Goal: Transaction & Acquisition: Purchase product/service

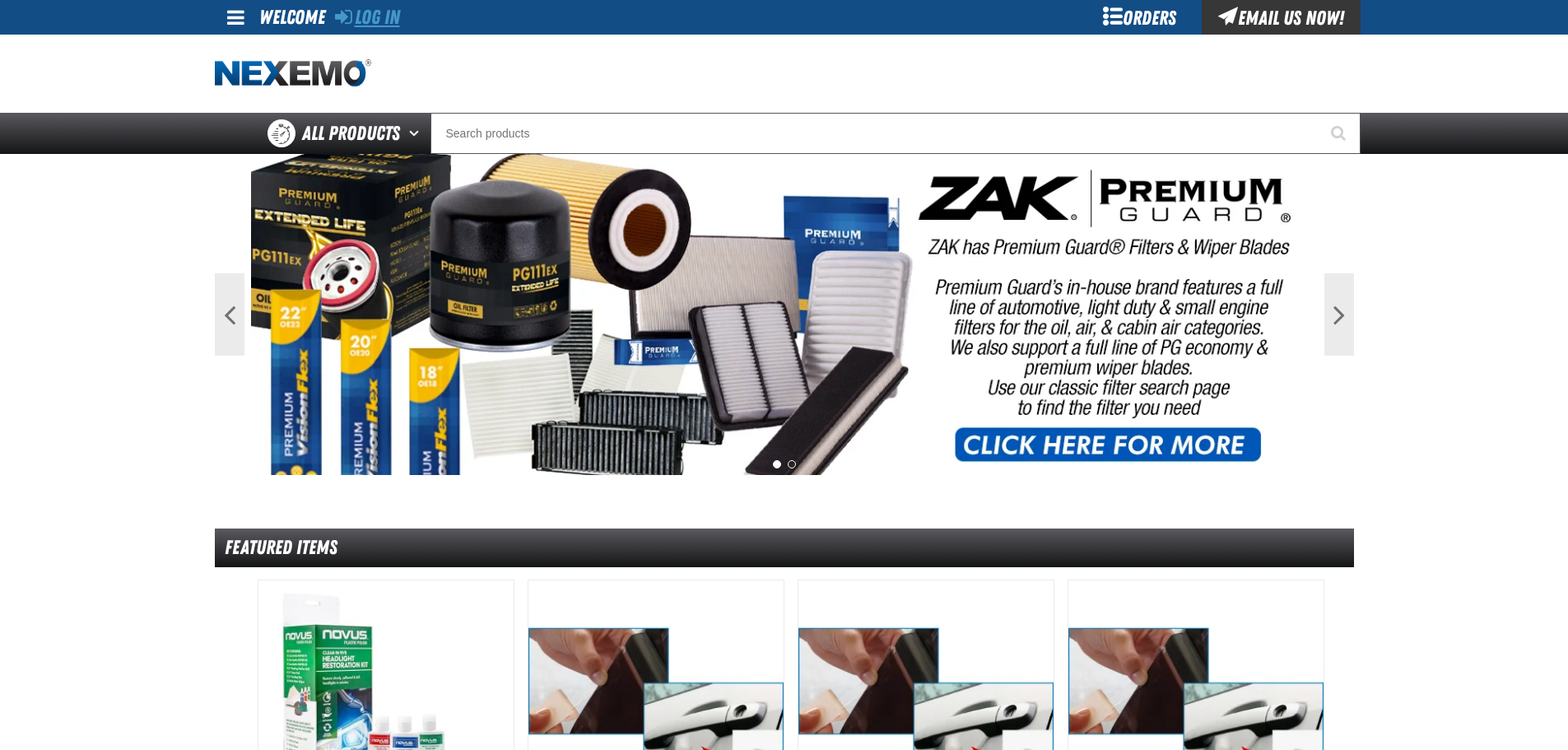
click at [384, 28] on link "Log In" at bounding box center [368, 17] width 65 height 23
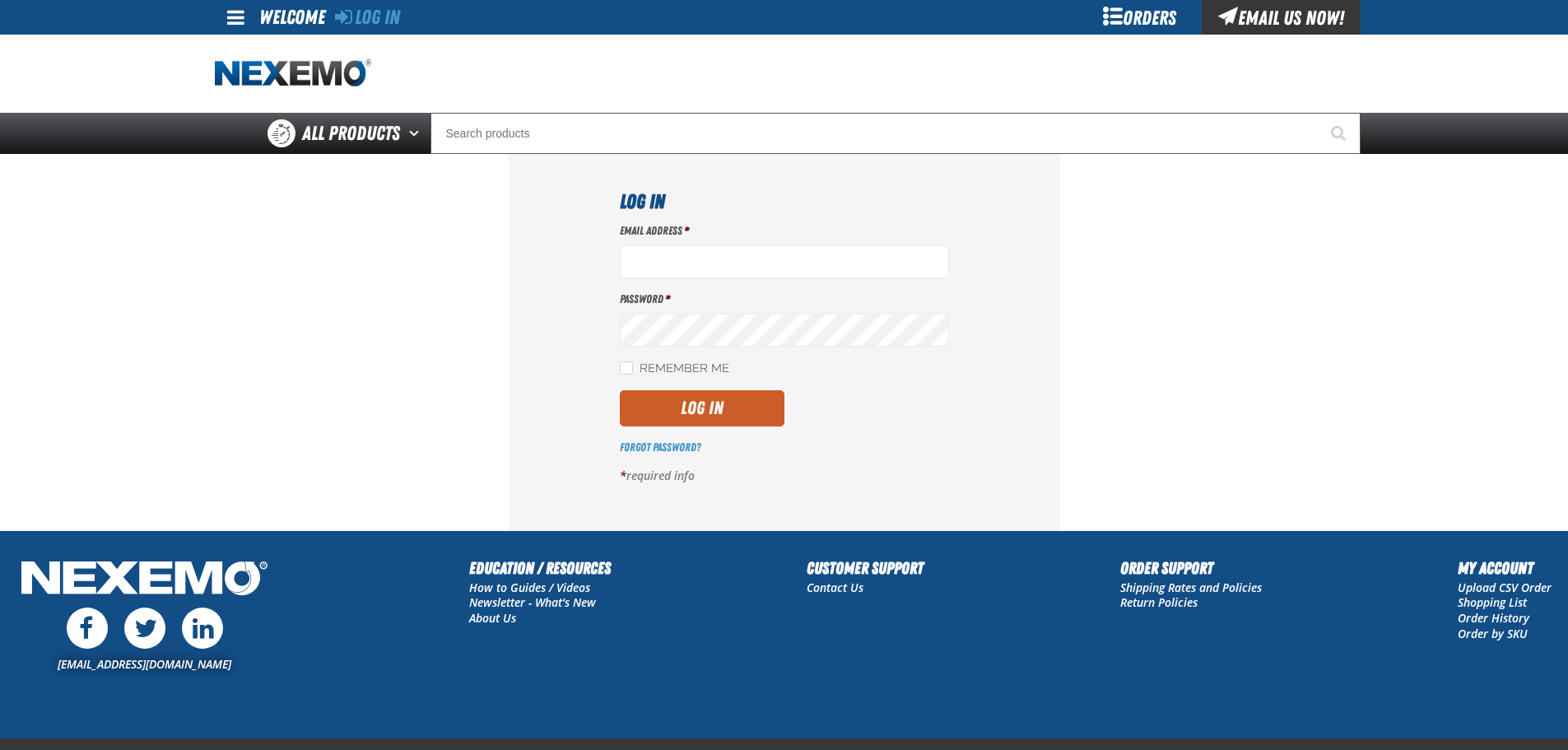
type input "[EMAIL_ADDRESS][DOMAIN_NAME]"
click at [736, 412] on button "Log In" at bounding box center [702, 408] width 164 height 36
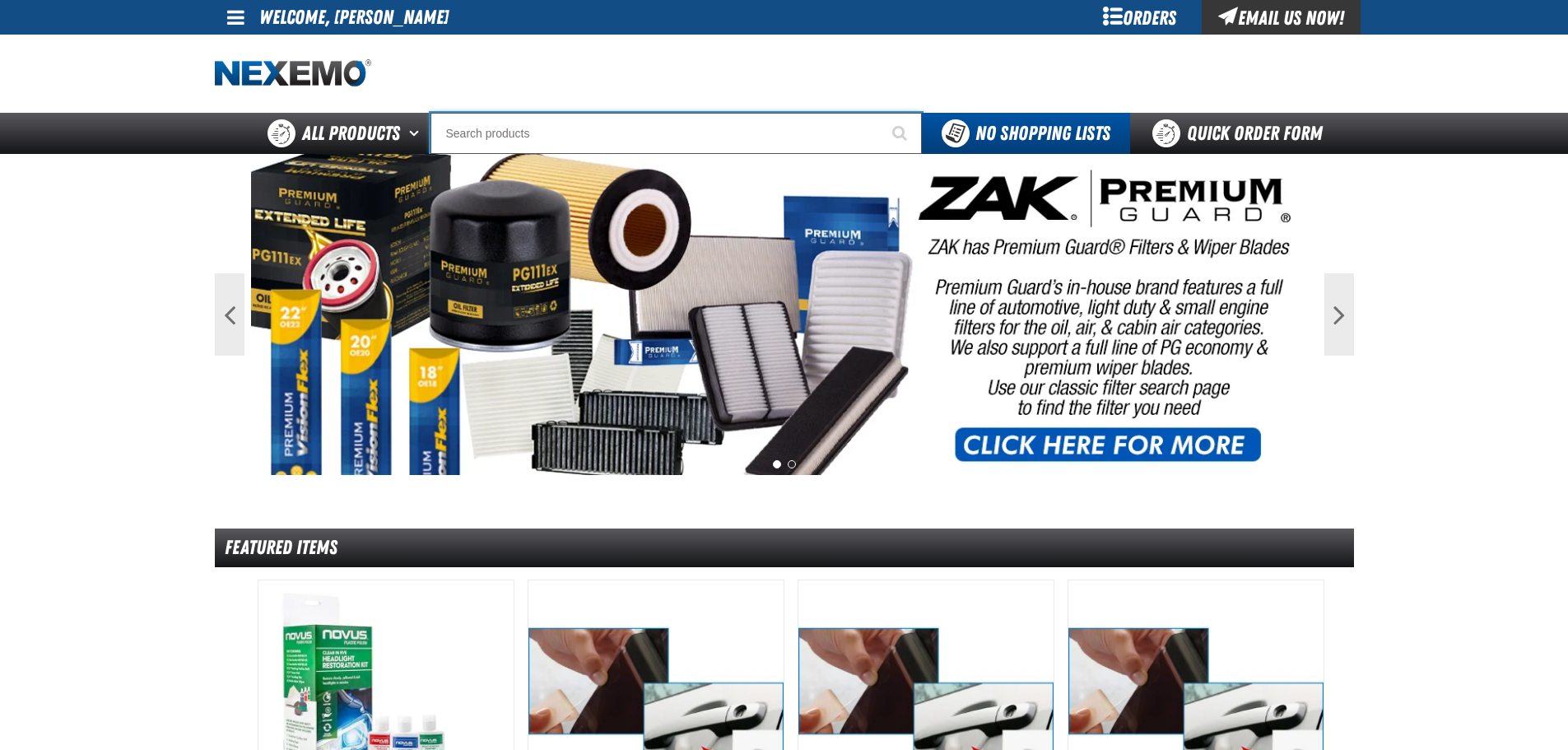
click at [629, 136] on input "Search" at bounding box center [676, 133] width 492 height 41
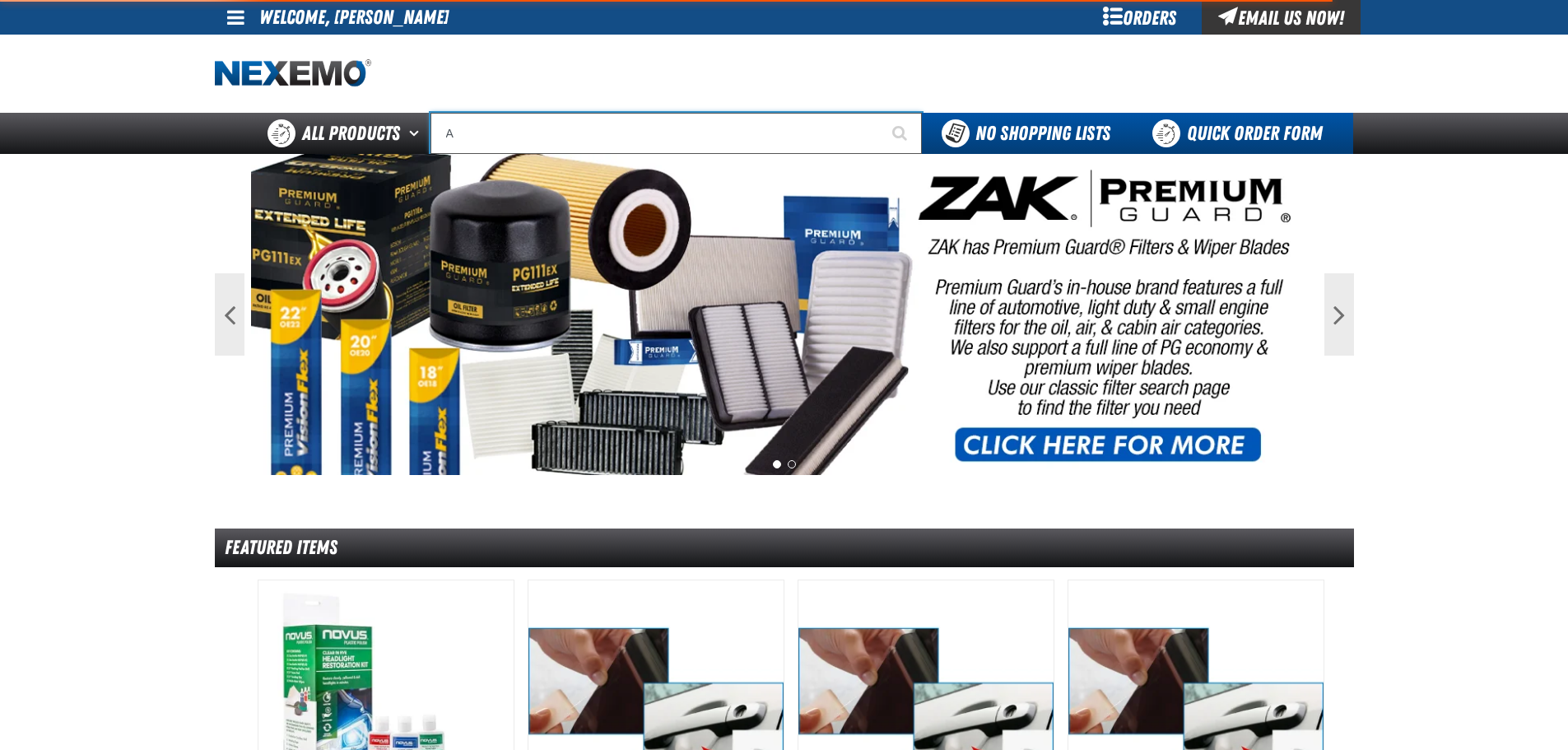
type input "AC"
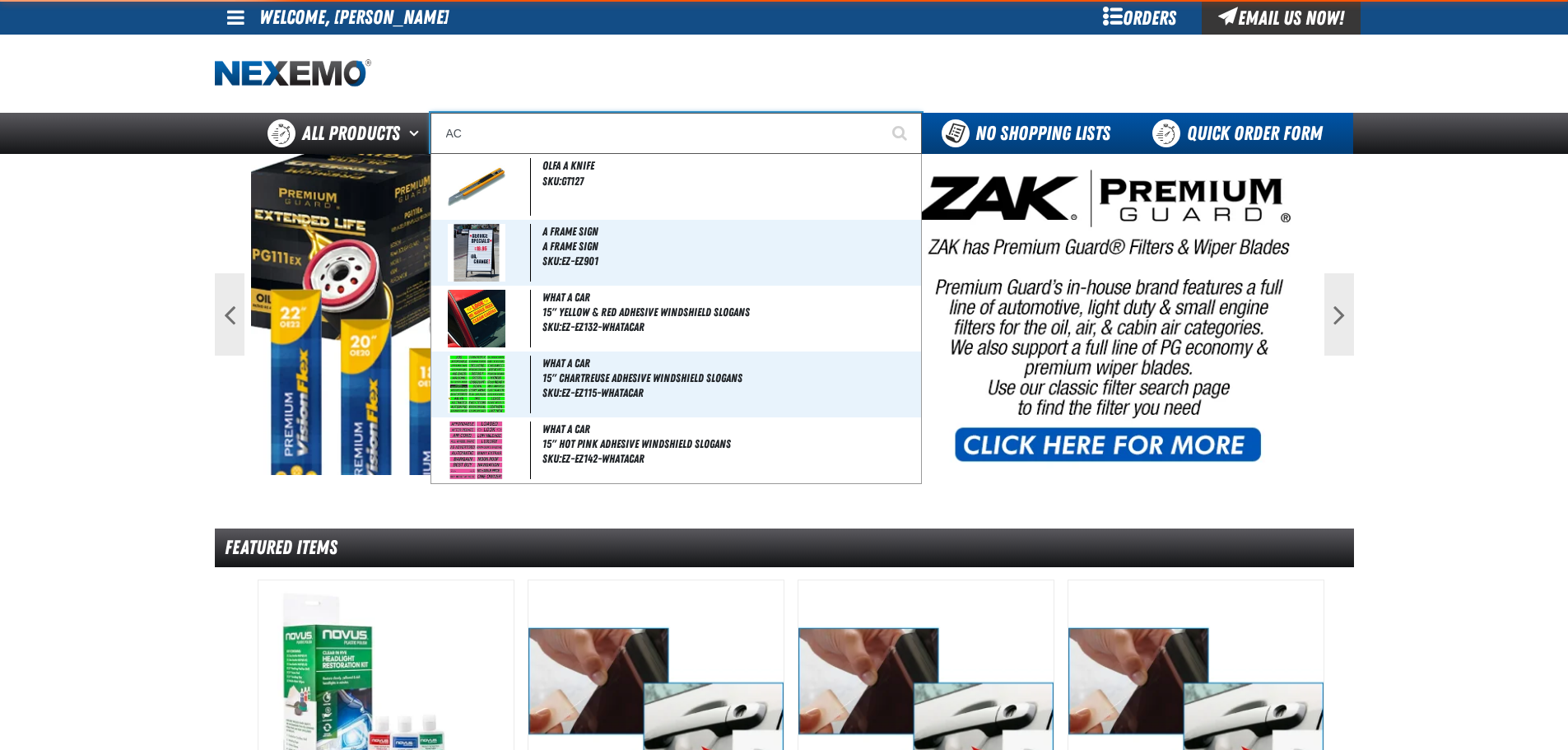
type input "AC Power Booster - ZAK Products"
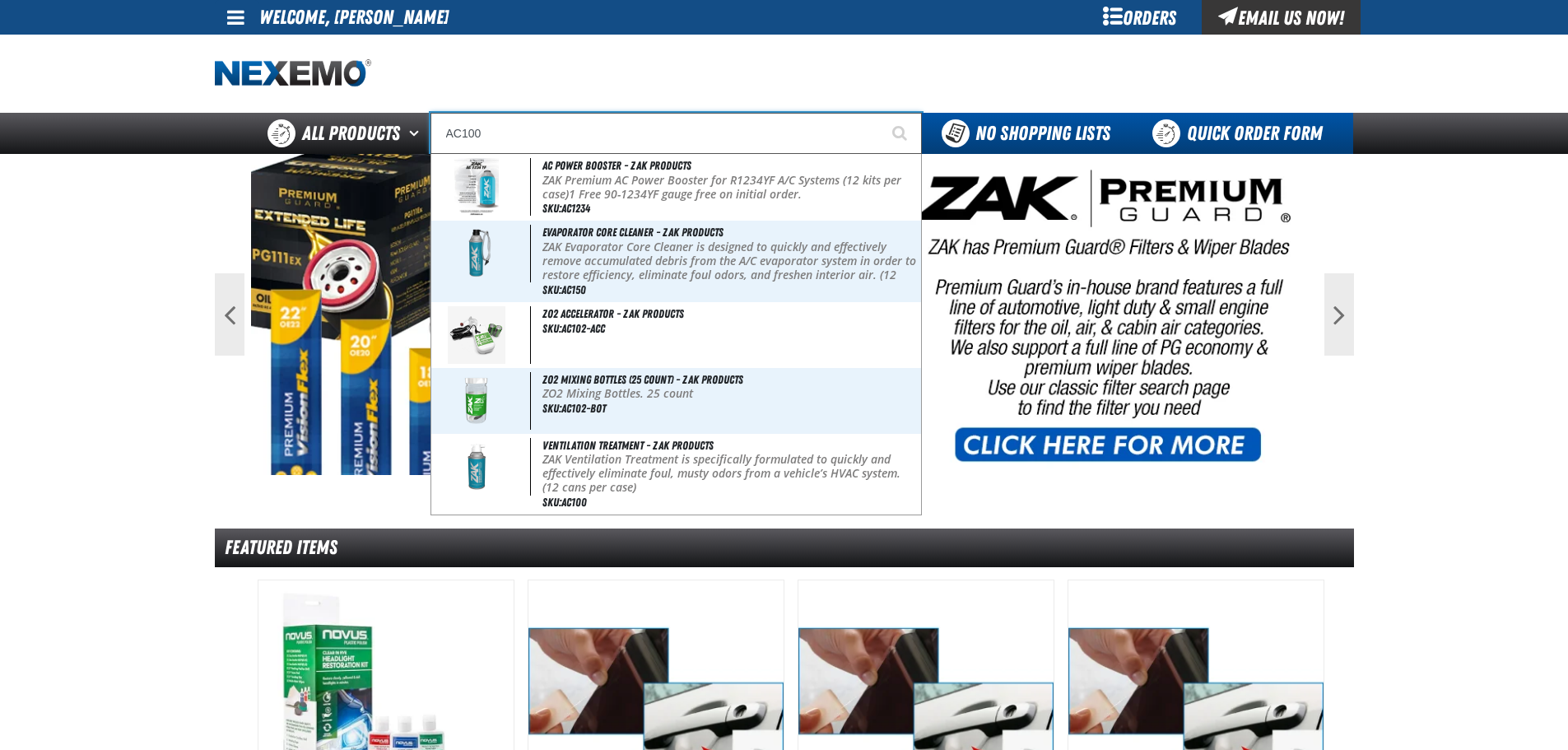
type input "AC100"
click at [880, 112] on button "Start Searching" at bounding box center [901, 133] width 41 height 41
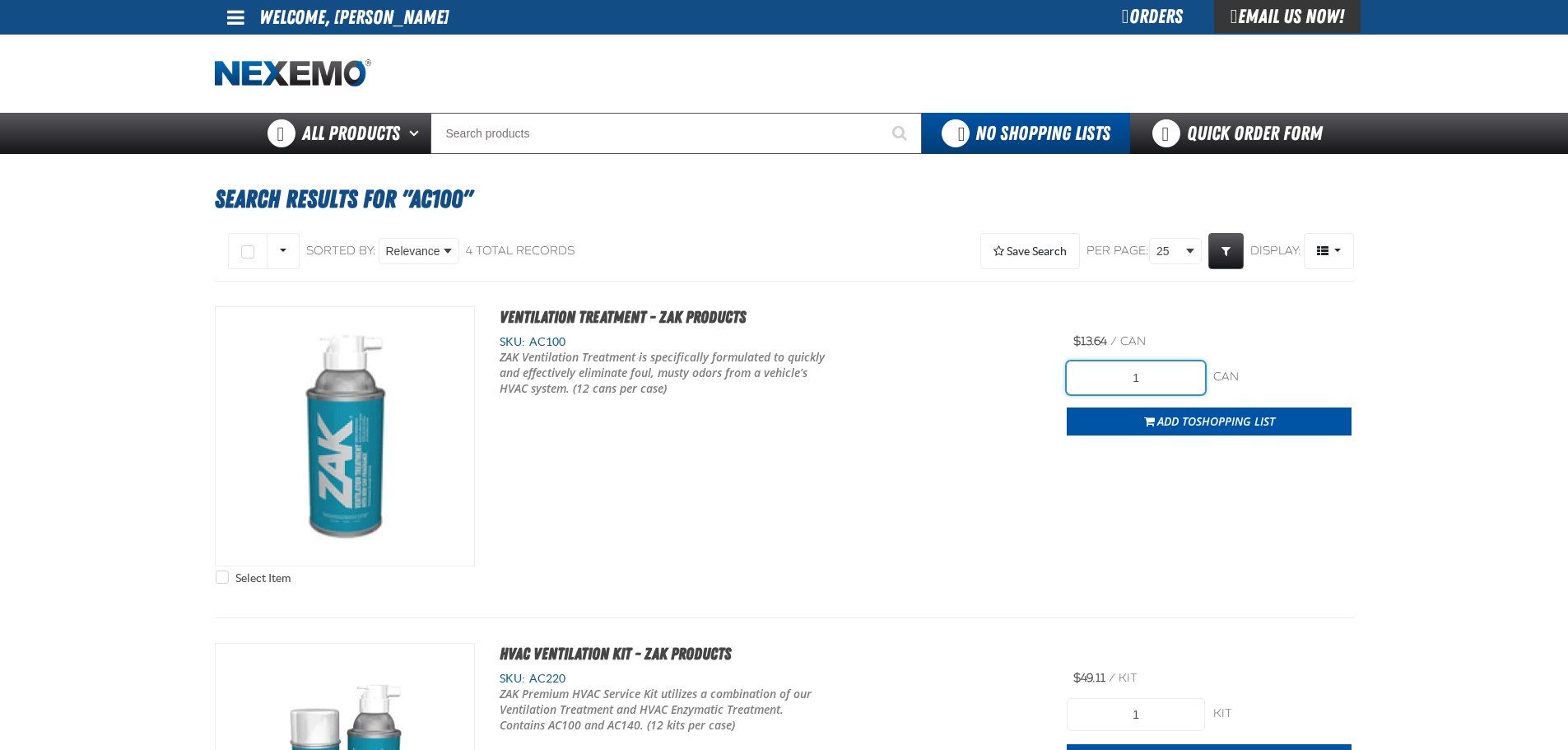
drag, startPoint x: 1191, startPoint y: 389, endPoint x: 1111, endPoint y: 388, distance: 80.0
click at [1115, 388] on input "1" at bounding box center [1136, 377] width 138 height 33
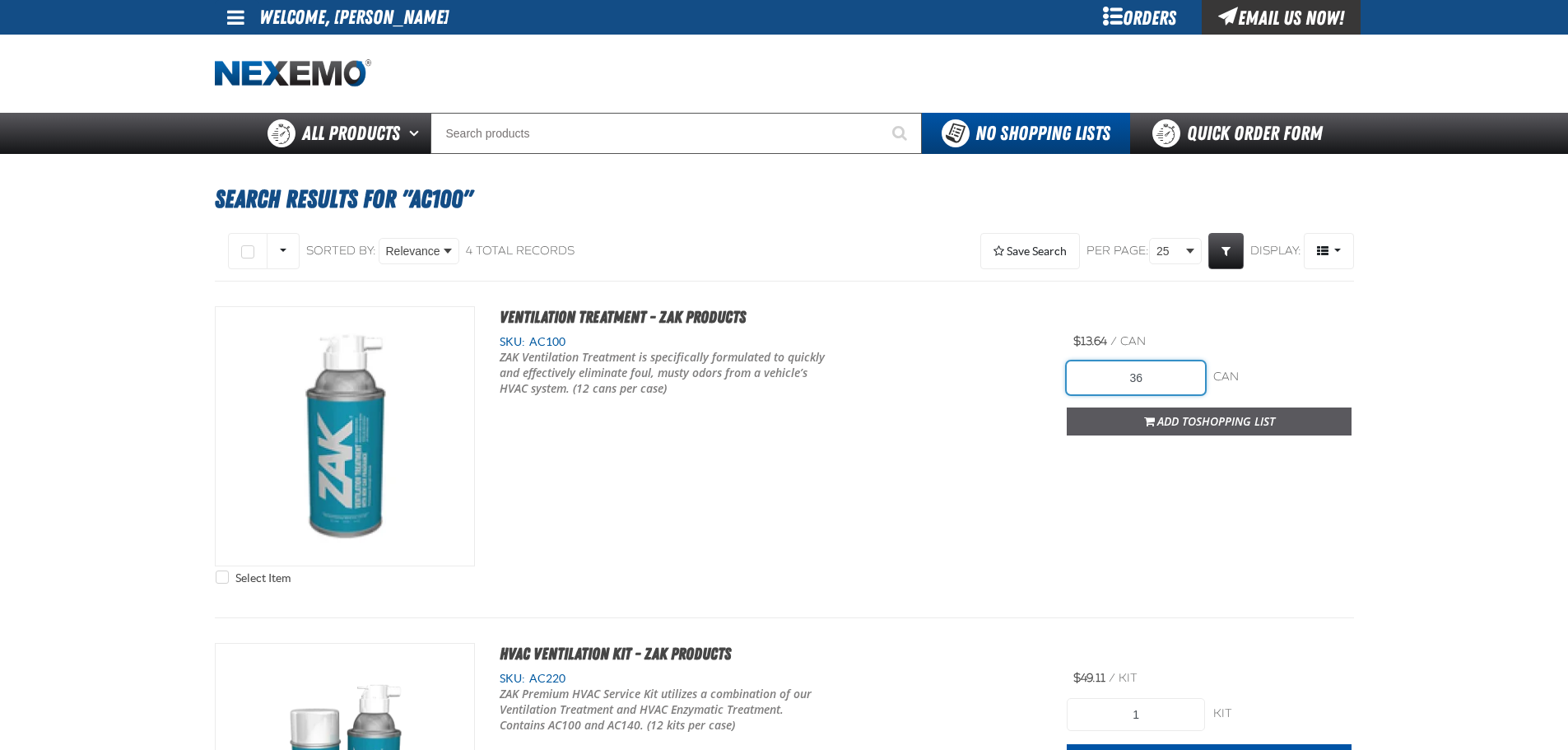
type input "36"
click at [1237, 427] on span "Shopping List" at bounding box center [1236, 421] width 79 height 15
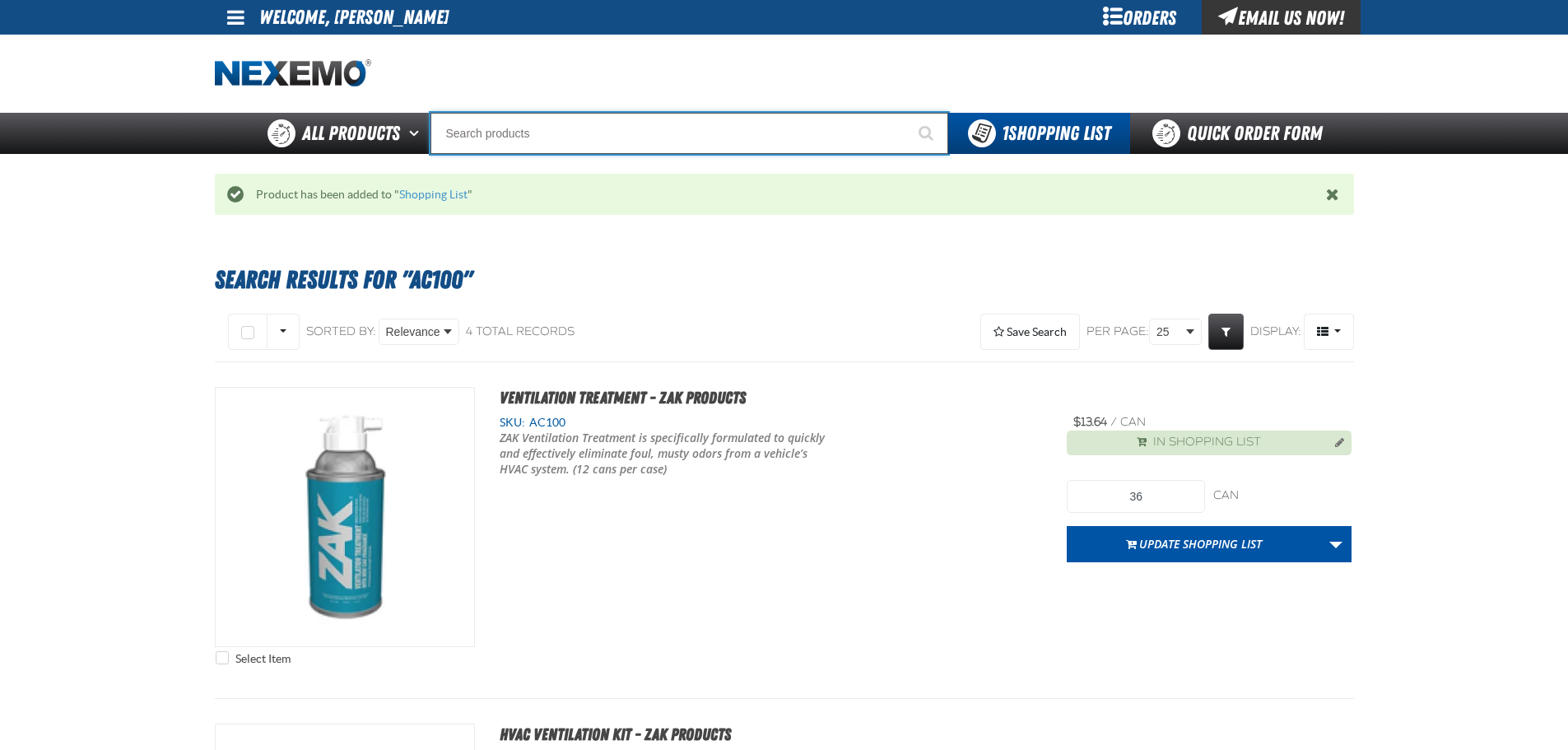
click at [639, 118] on input "Search" at bounding box center [688, 133] width 518 height 41
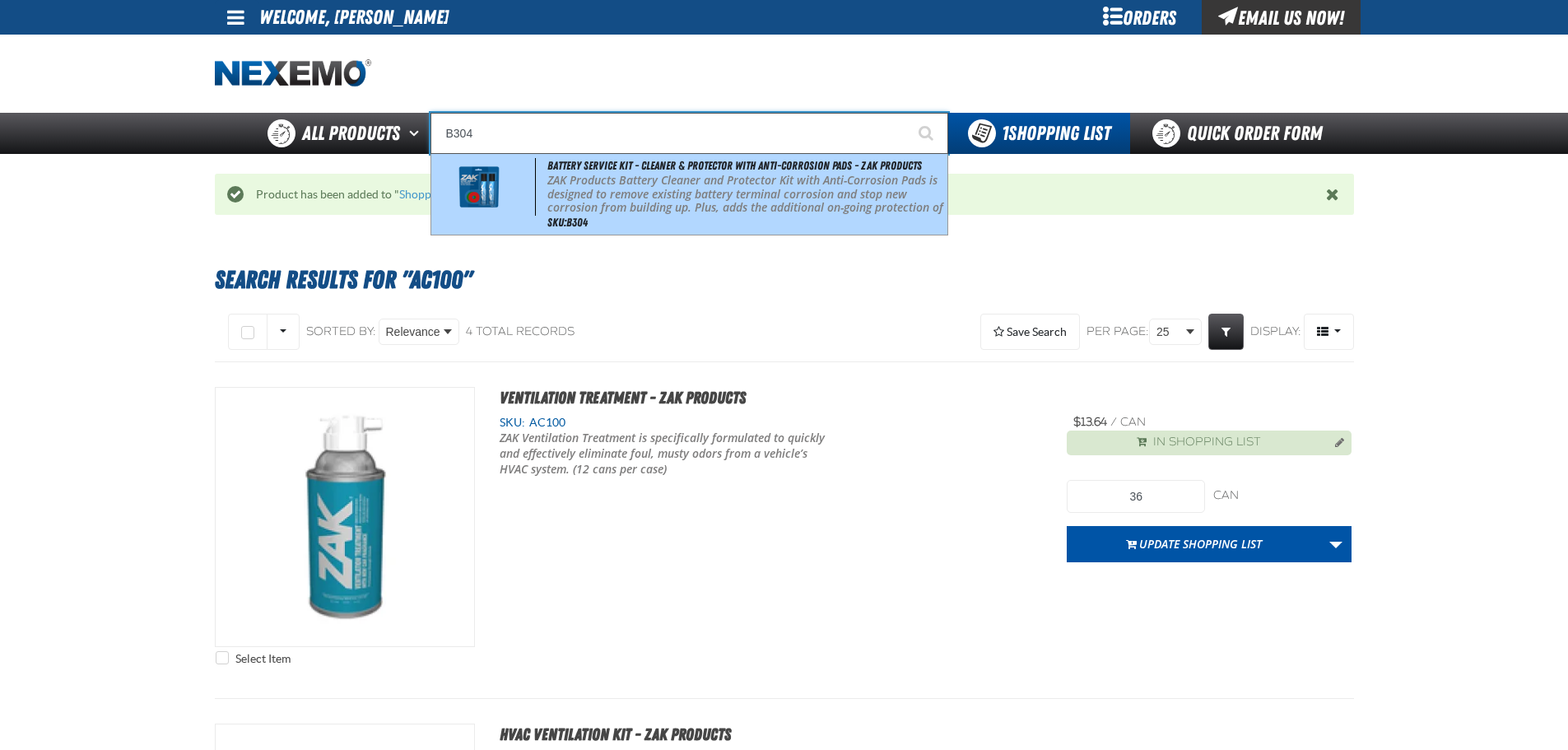
click at [810, 205] on p "ZAK Products Battery Cleaner and Protector Kit with Anti-Corrosion Pads is desi…" at bounding box center [745, 201] width 396 height 55
type input "Battery Service Kit - Cleaner & Protector with Anti-Corrosion Pads - ZAK Produc…"
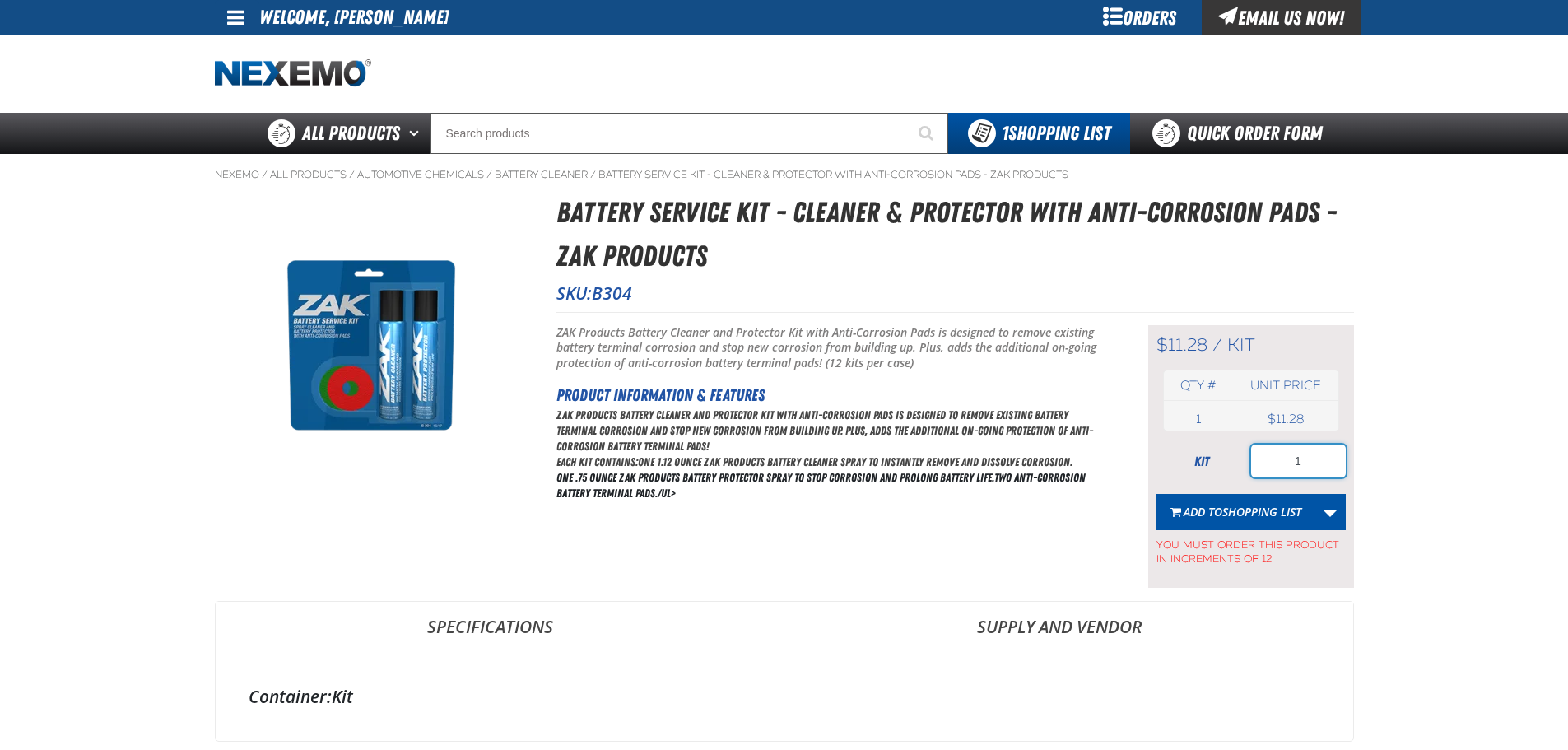
drag, startPoint x: 1308, startPoint y: 466, endPoint x: 1266, endPoint y: 466, distance: 42.0
click at [1266, 466] on input "1" at bounding box center [1298, 461] width 95 height 33
type input "36"
click at [1230, 505] on span "Shopping List" at bounding box center [1262, 512] width 79 height 15
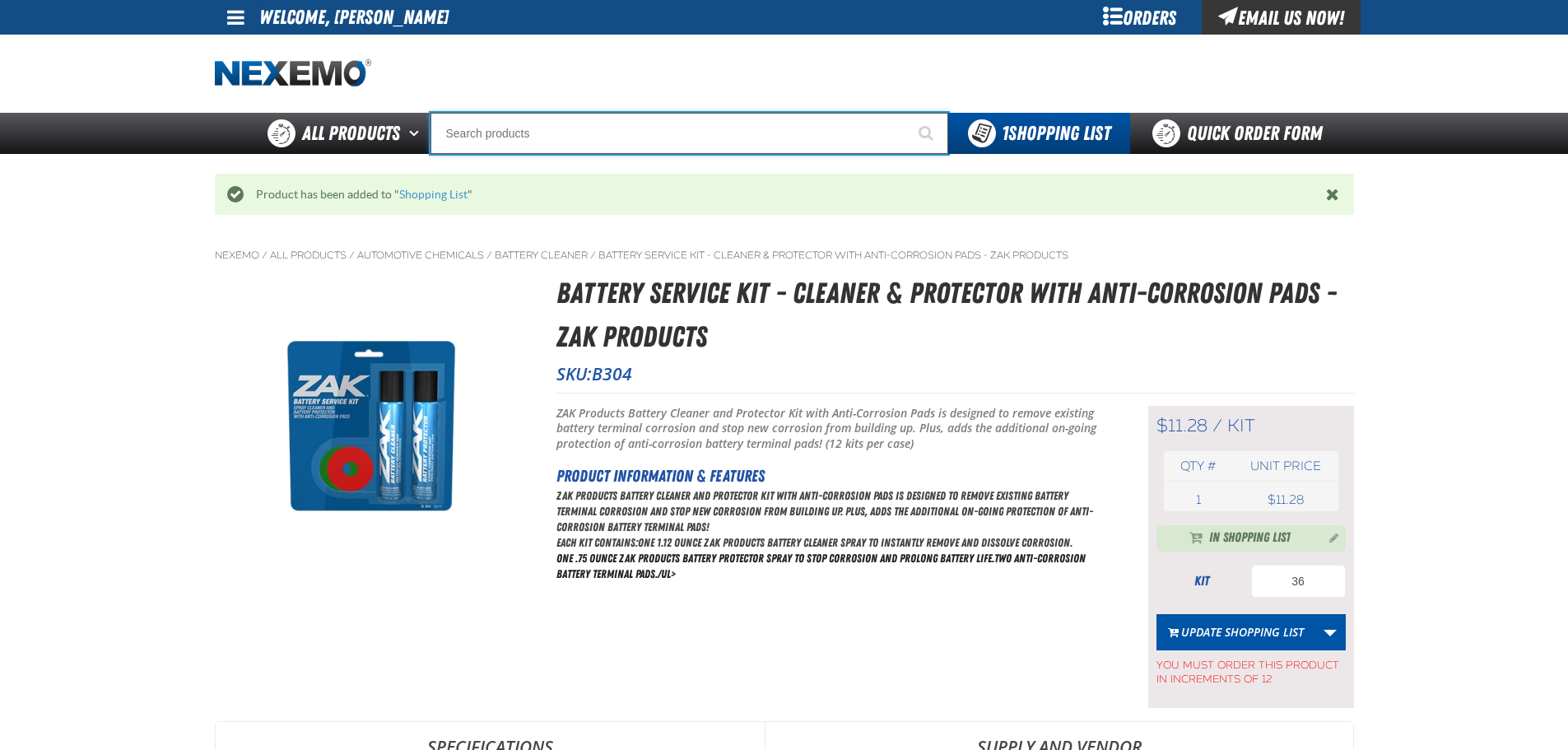
click at [615, 137] on input "Search" at bounding box center [688, 133] width 518 height 41
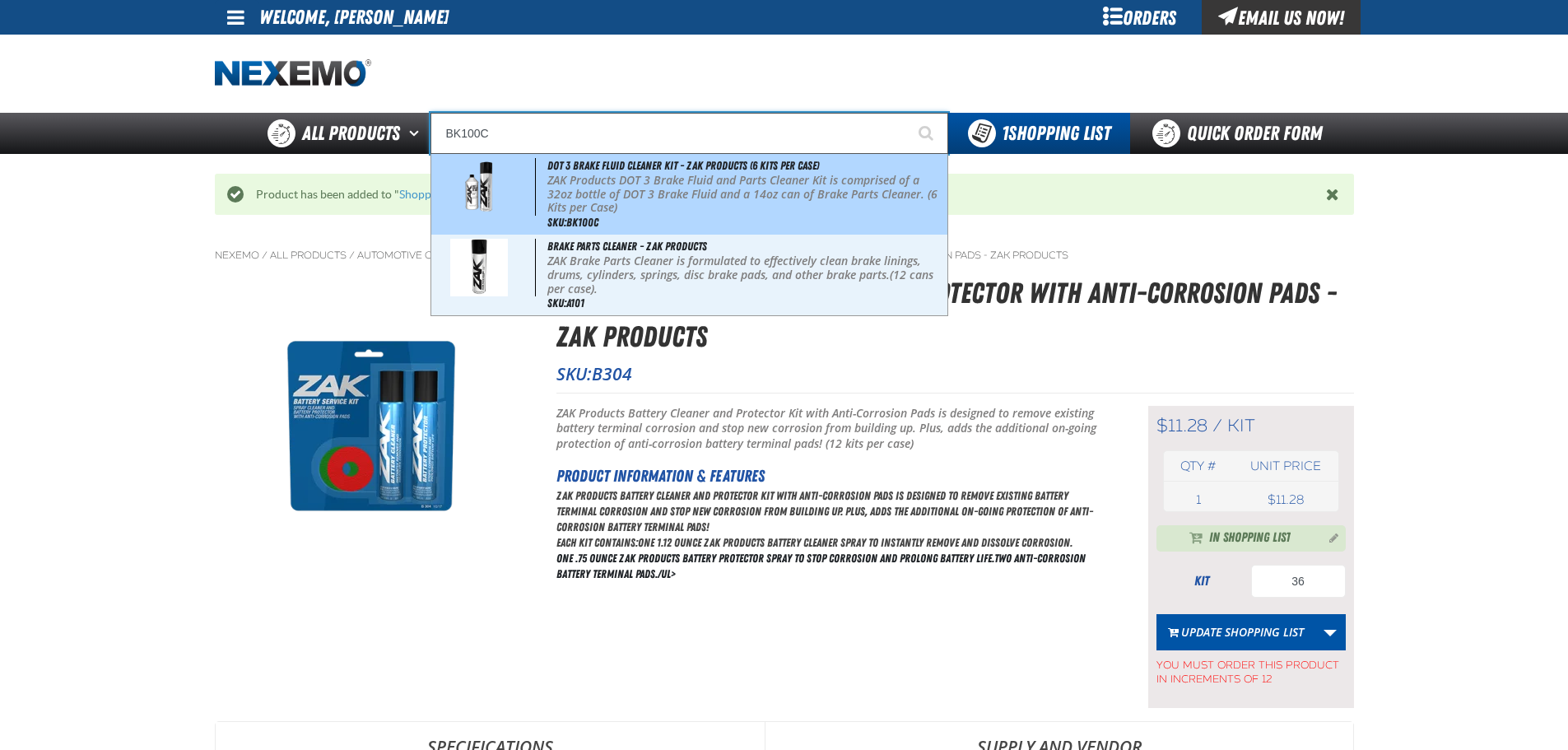
click at [844, 184] on p "ZAK Products DOT 3 Brake Fluid and Parts Cleaner Kit is comprised of a 32oz bot…" at bounding box center [745, 194] width 396 height 41
type input "DOT 3 Brake Fluid Cleaner Kit - ZAK Products (6 Kits per Case)"
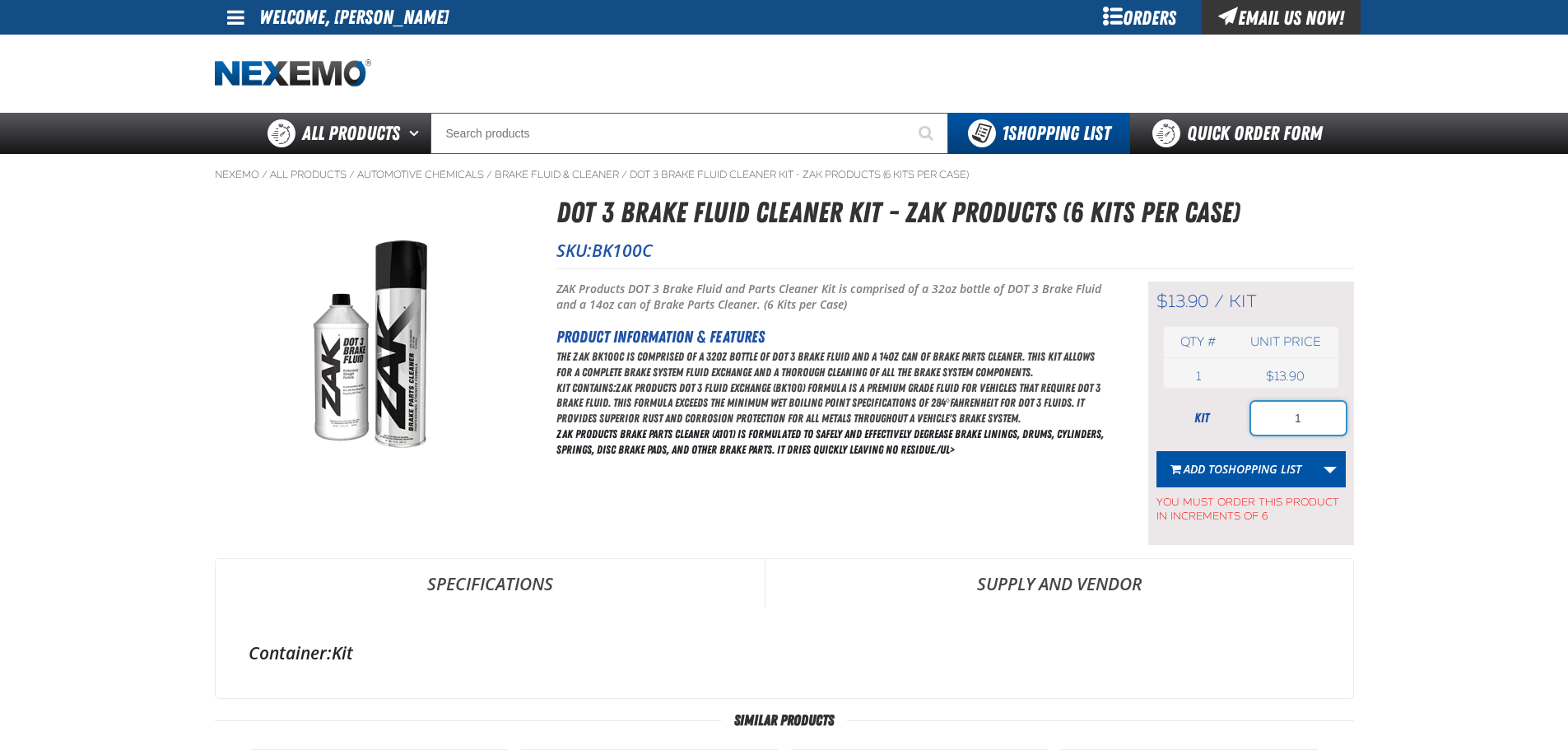
drag, startPoint x: 1318, startPoint y: 431, endPoint x: 1264, endPoint y: 418, distance: 55.5
click at [1264, 418] on input "1" at bounding box center [1298, 418] width 95 height 33
type input "60"
click at [1272, 475] on span "Shopping List" at bounding box center [1262, 469] width 79 height 15
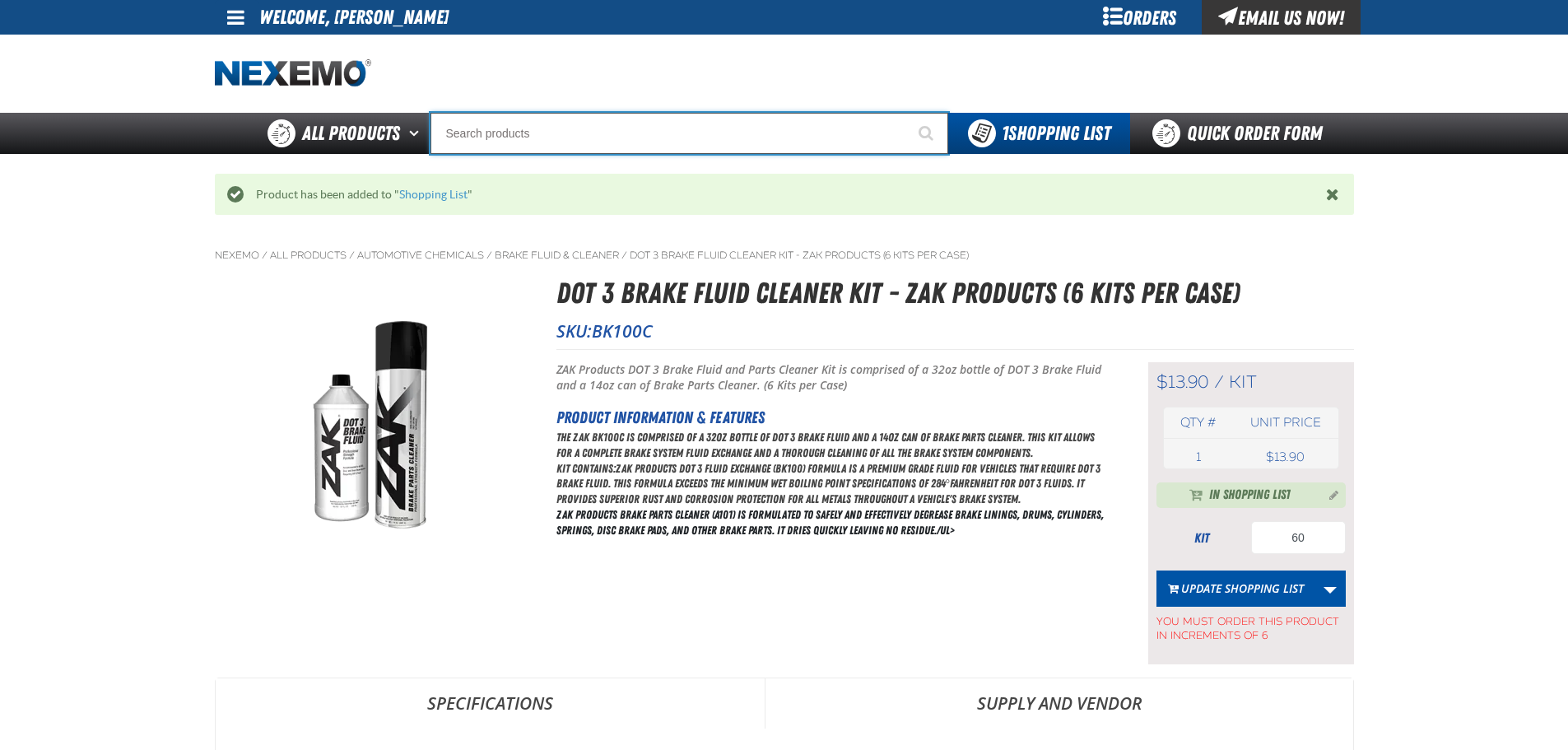
click at [577, 136] on input "Search" at bounding box center [688, 133] width 518 height 41
type input "C"
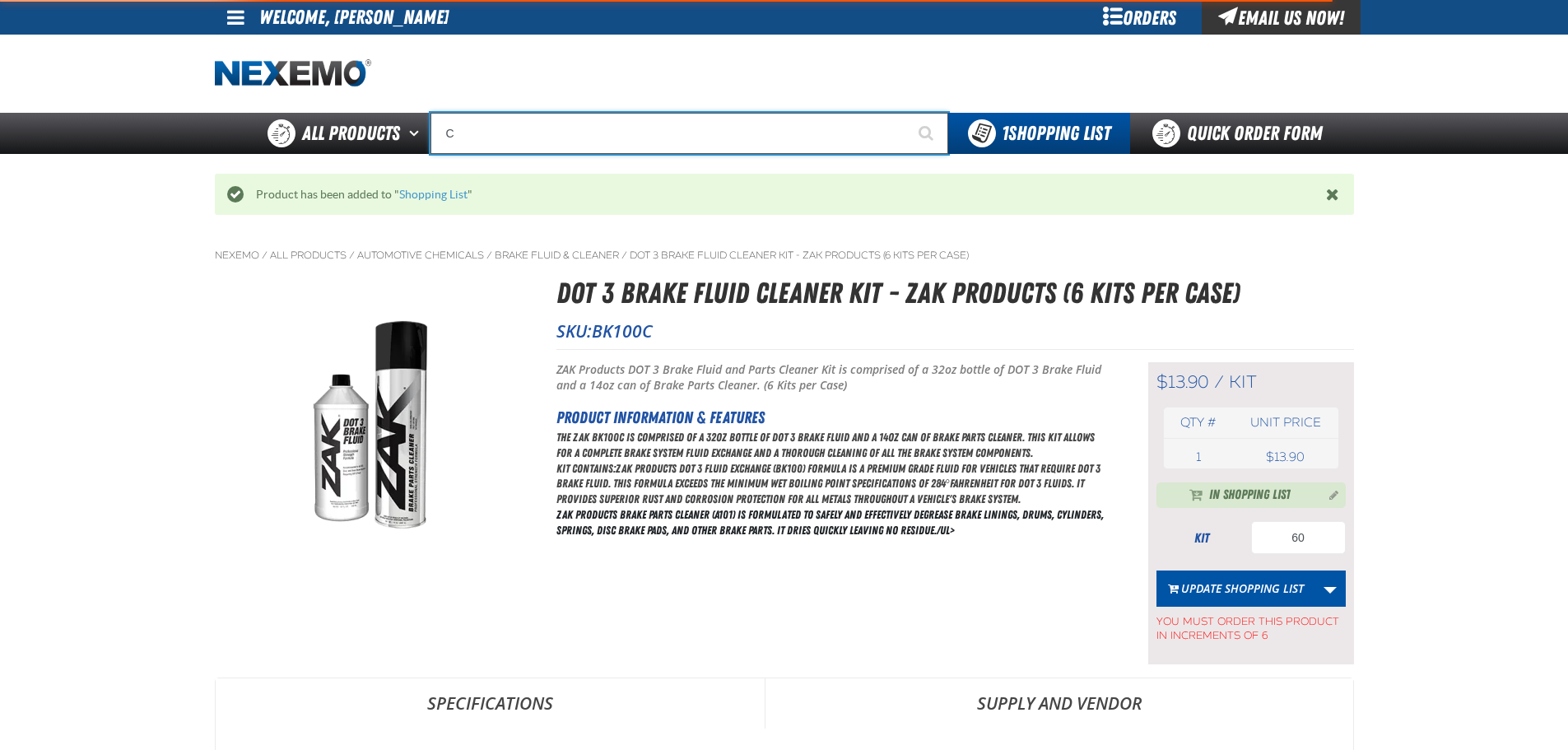
type input "C Alkaline Battery 1.5 Volt (12 per pack)"
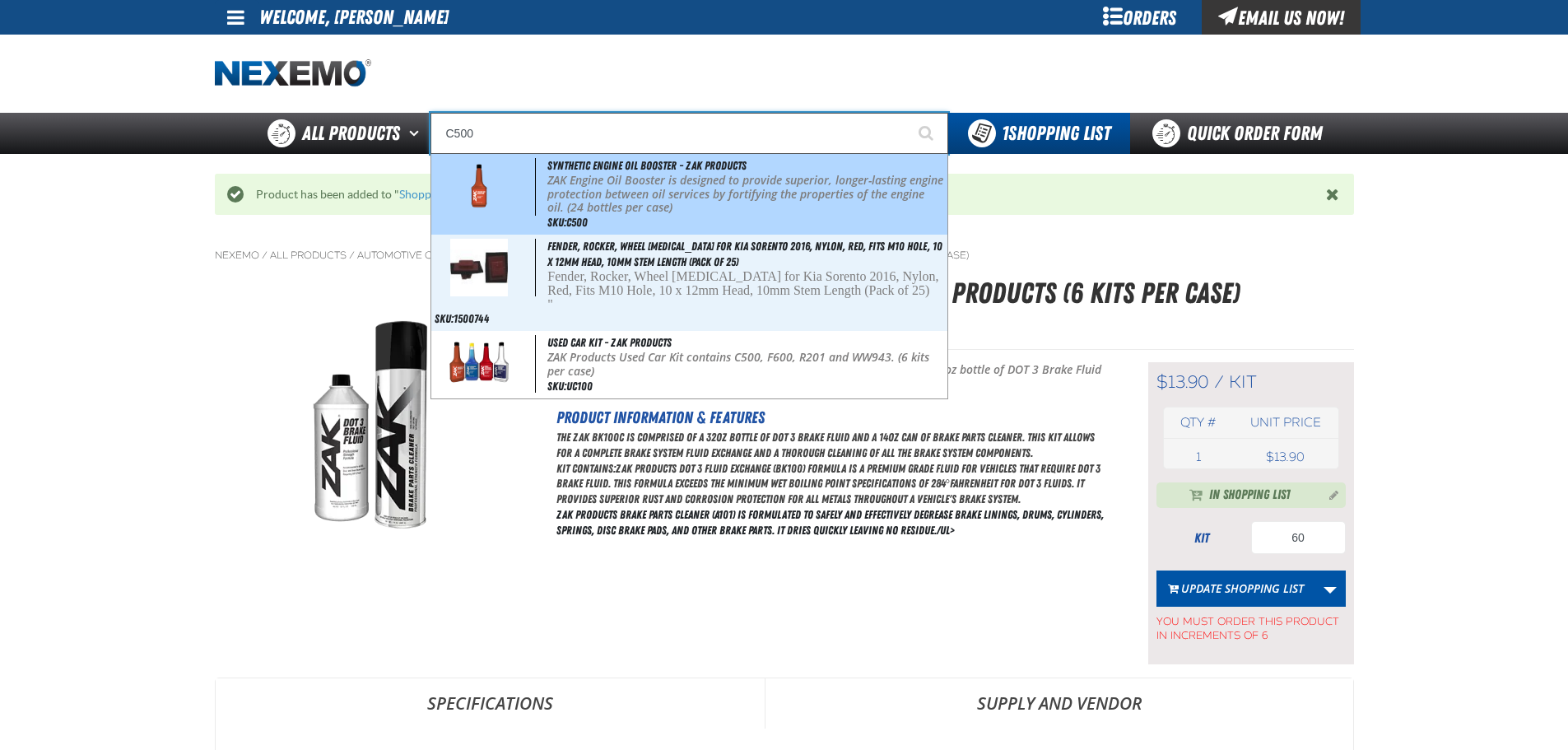
click at [634, 176] on p "ZAK Engine Oil Booster is designed to provide superior, longer-lasting engine p…" at bounding box center [745, 194] width 396 height 41
type input "Synthetic Engine Oil Booster - ZAK Products"
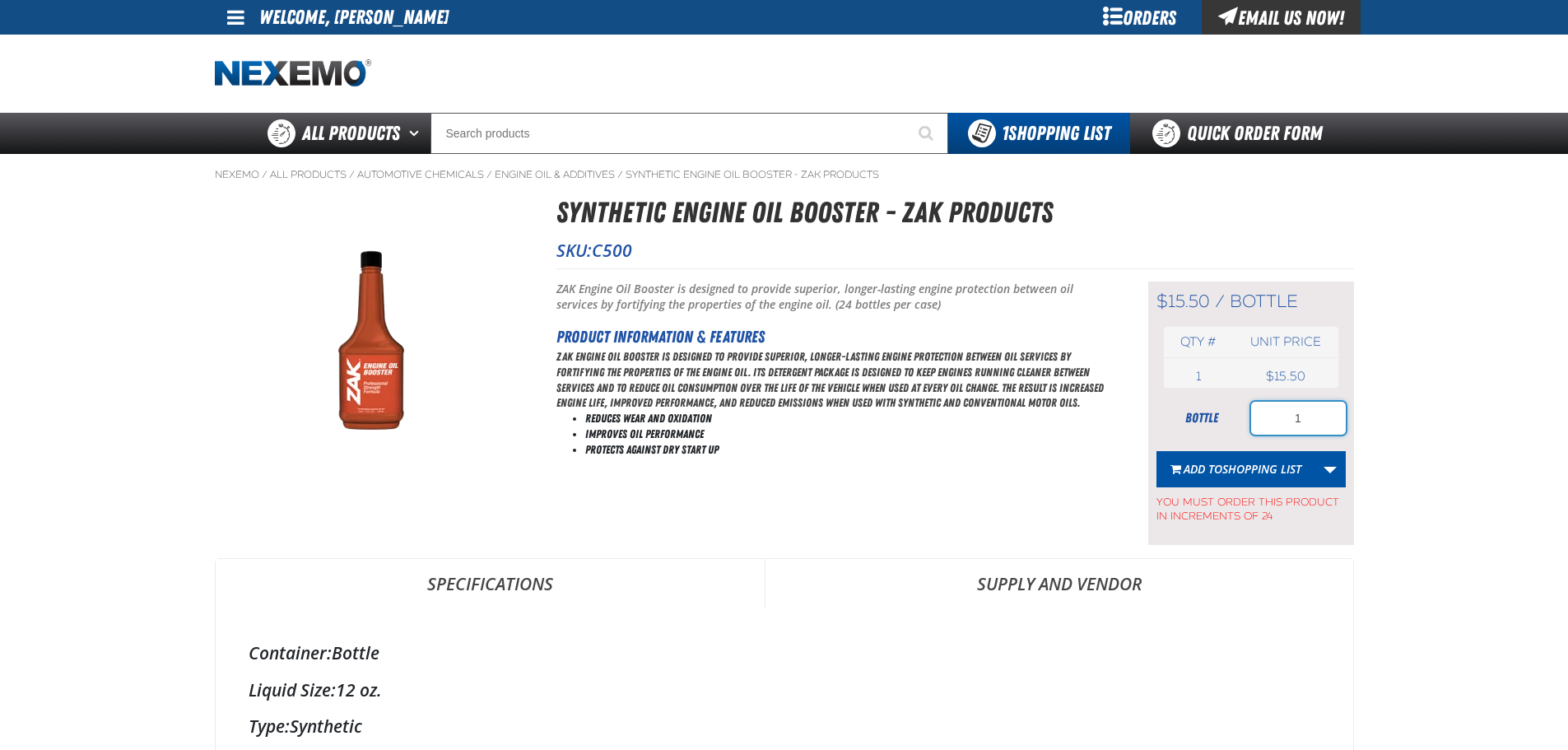
drag, startPoint x: 1314, startPoint y: 413, endPoint x: 1266, endPoint y: 424, distance: 49.2
click at [1266, 424] on input "1" at bounding box center [1298, 418] width 95 height 33
type input "96"
click at [1217, 458] on button "Add to Shopping List" at bounding box center [1236, 470] width 158 height 36
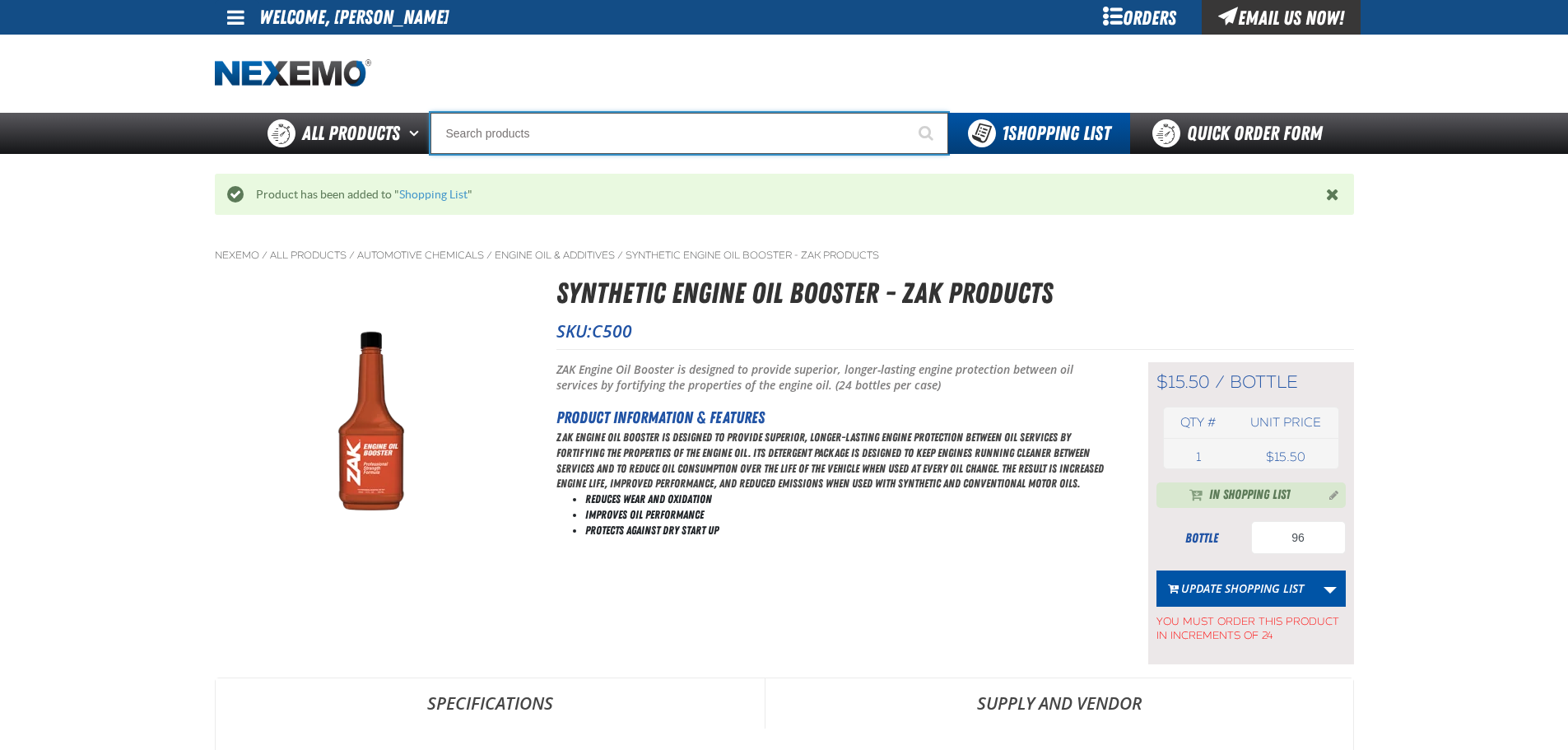
click at [552, 138] on input "Search" at bounding box center [688, 133] width 518 height 41
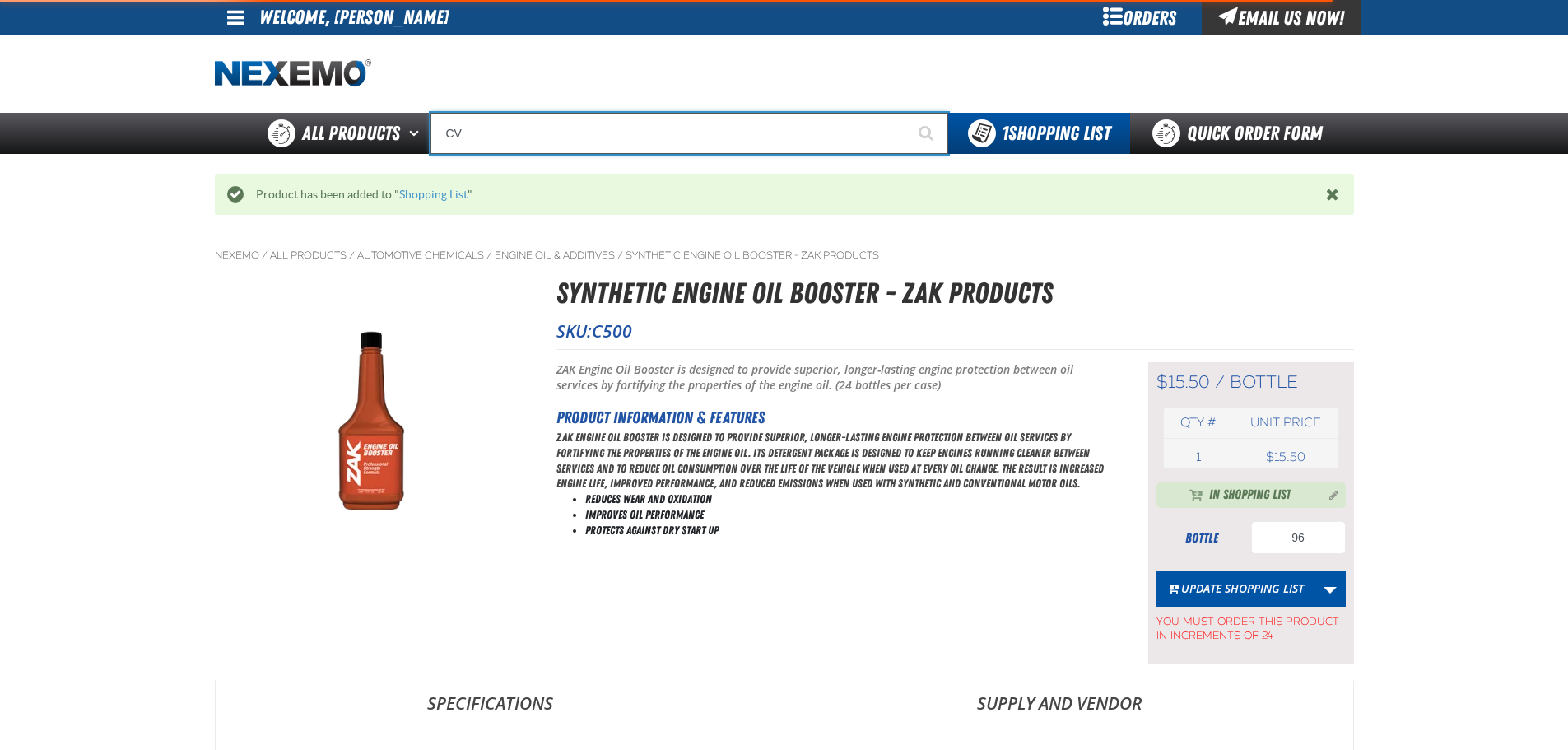
type input "CVT"
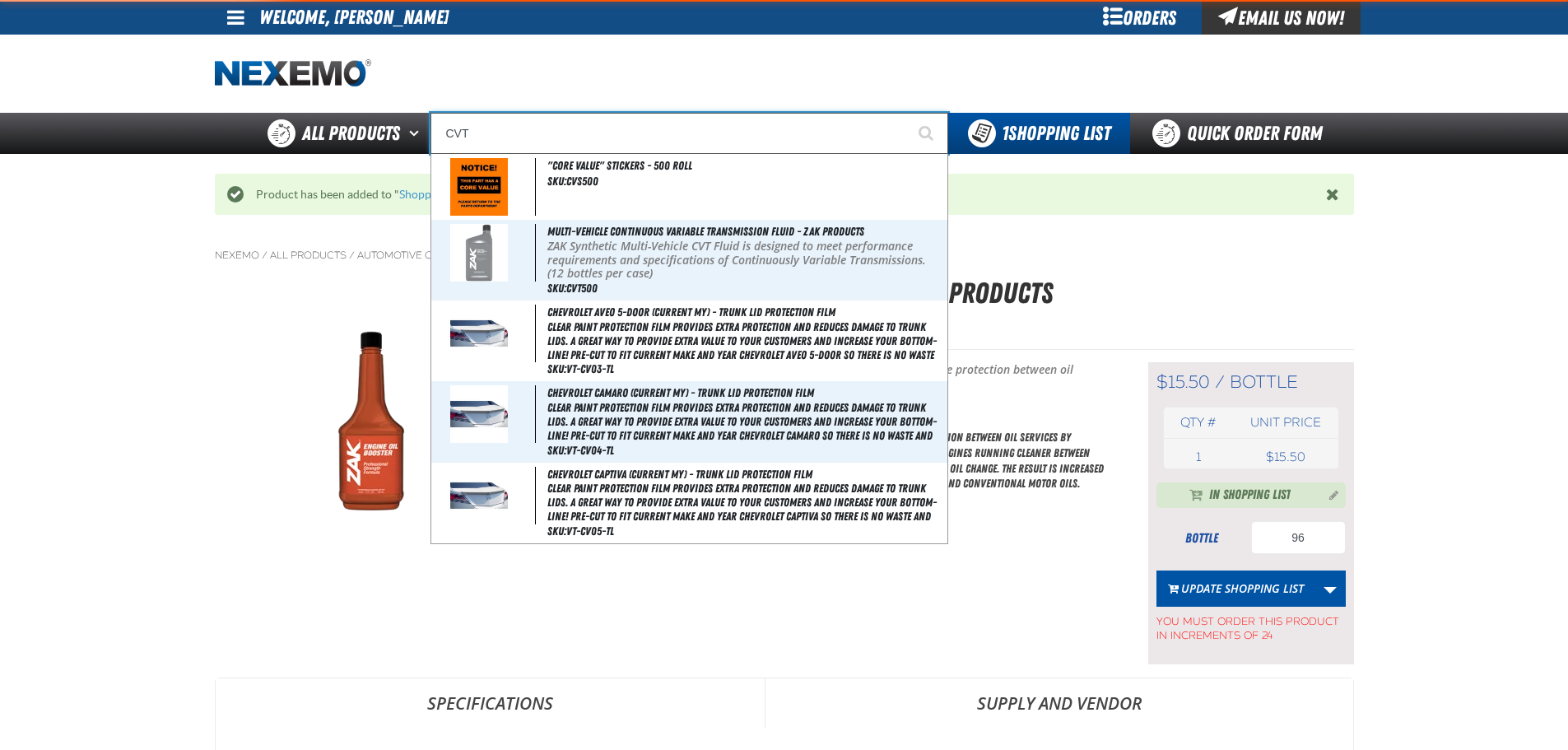
type input "CVT Booster - ZAK Products"
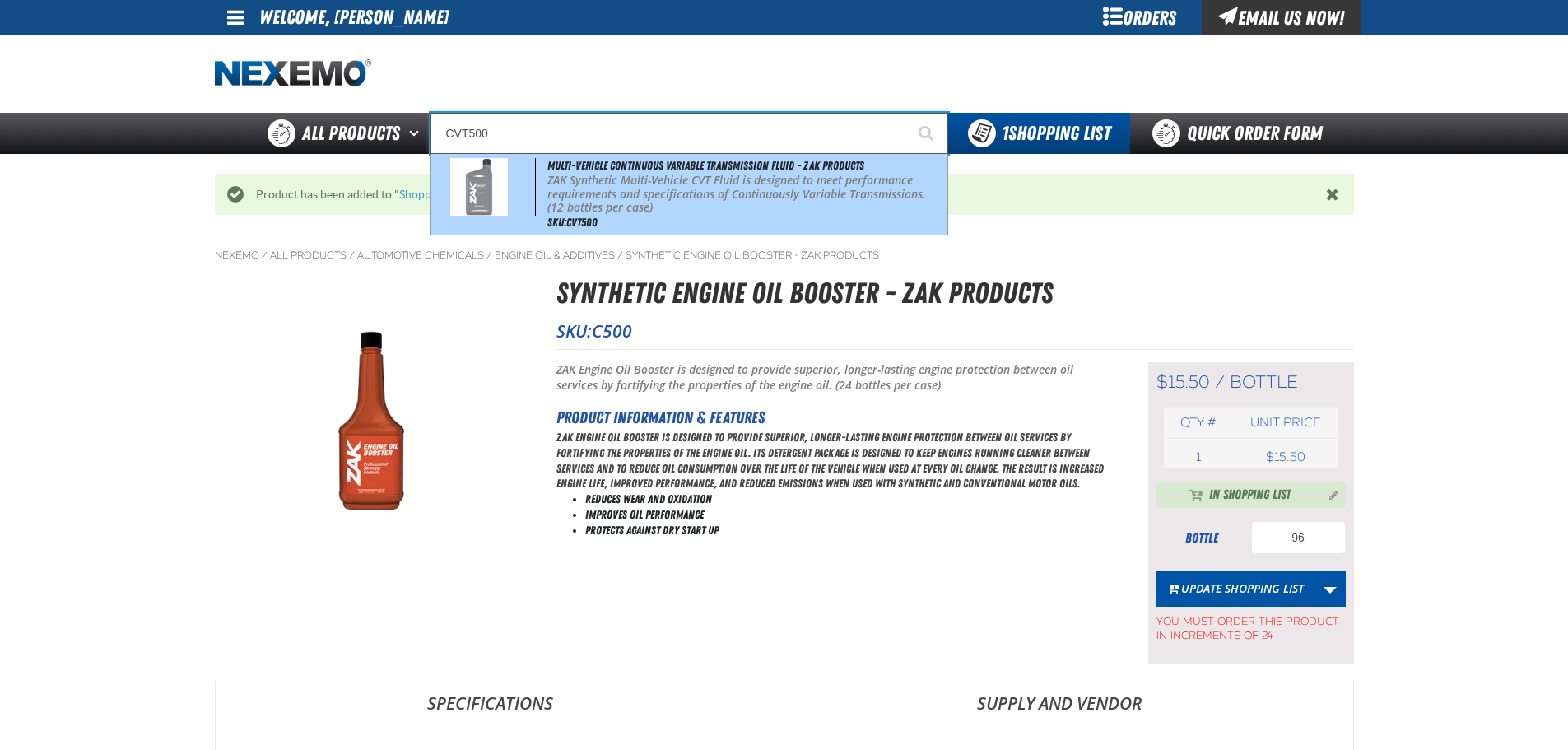
click at [661, 195] on p "ZAK Synthetic Multi-Vehicle CVT Fluid is designed to meet performance requireme…" at bounding box center [745, 194] width 396 height 41
type input "Multi-Vehicle Continuous Variable Transmission Fluid - ZAK Products"
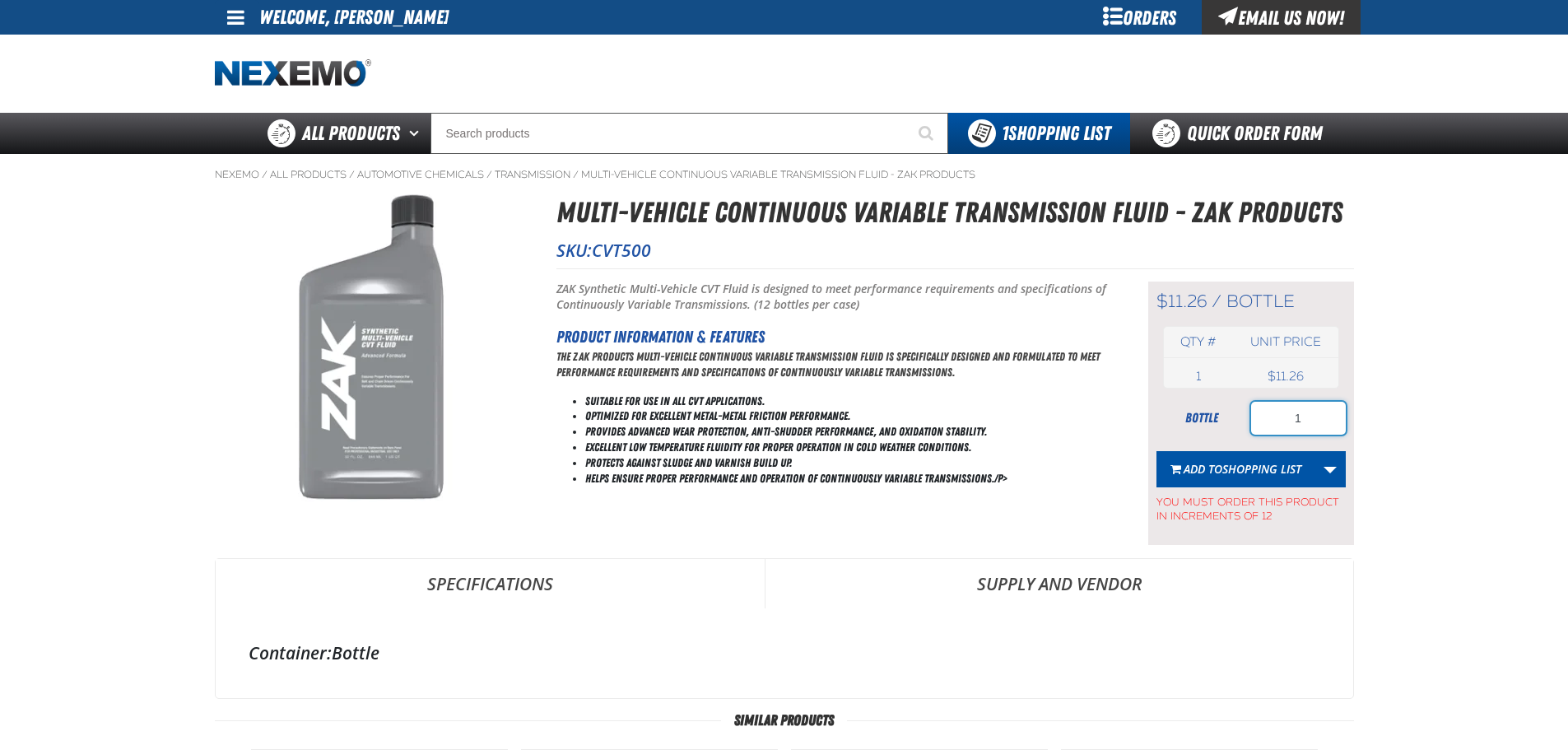
drag, startPoint x: 1314, startPoint y: 413, endPoint x: 1268, endPoint y: 420, distance: 46.5
click at [1268, 420] on input "1" at bounding box center [1298, 418] width 95 height 33
type input "120"
click at [1259, 481] on button "Add to Shopping List" at bounding box center [1236, 470] width 158 height 36
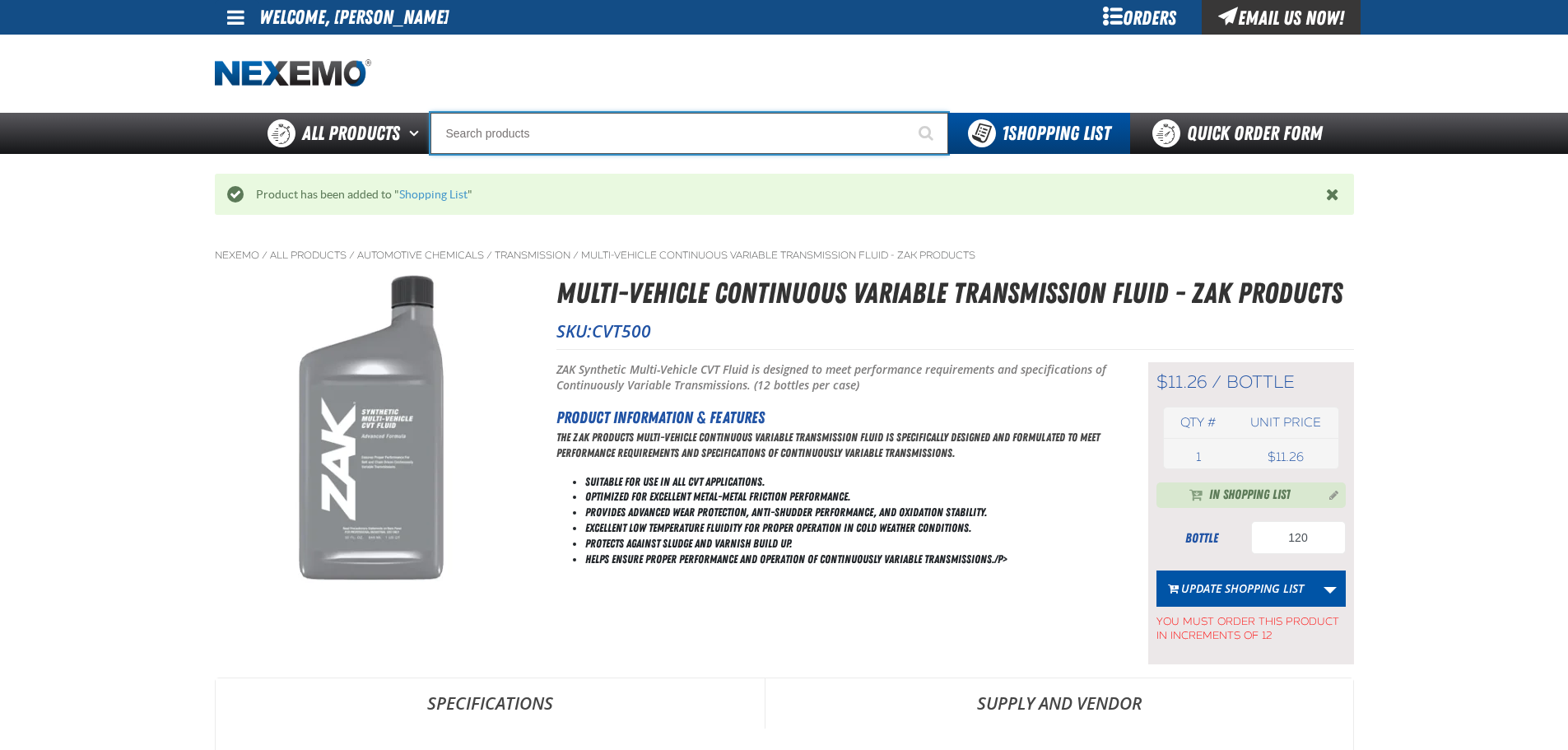
click at [548, 141] on input "Search" at bounding box center [688, 133] width 518 height 41
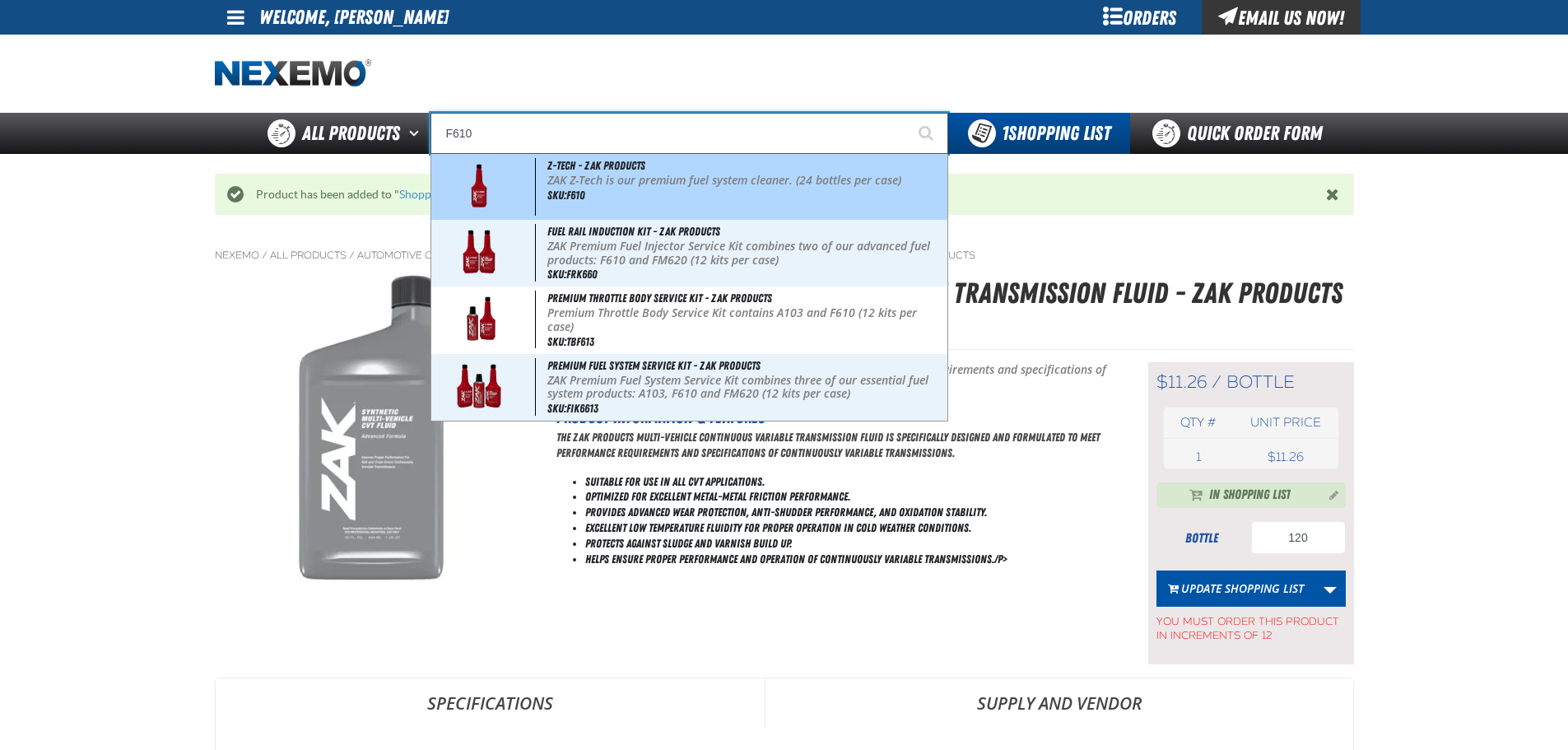
click at [673, 180] on p "ZAK Z-Tech is our premium fuel system cleaner. (24 bottles per case)" at bounding box center [745, 181] width 396 height 14
type input "Z-Tech - ZAK Products"
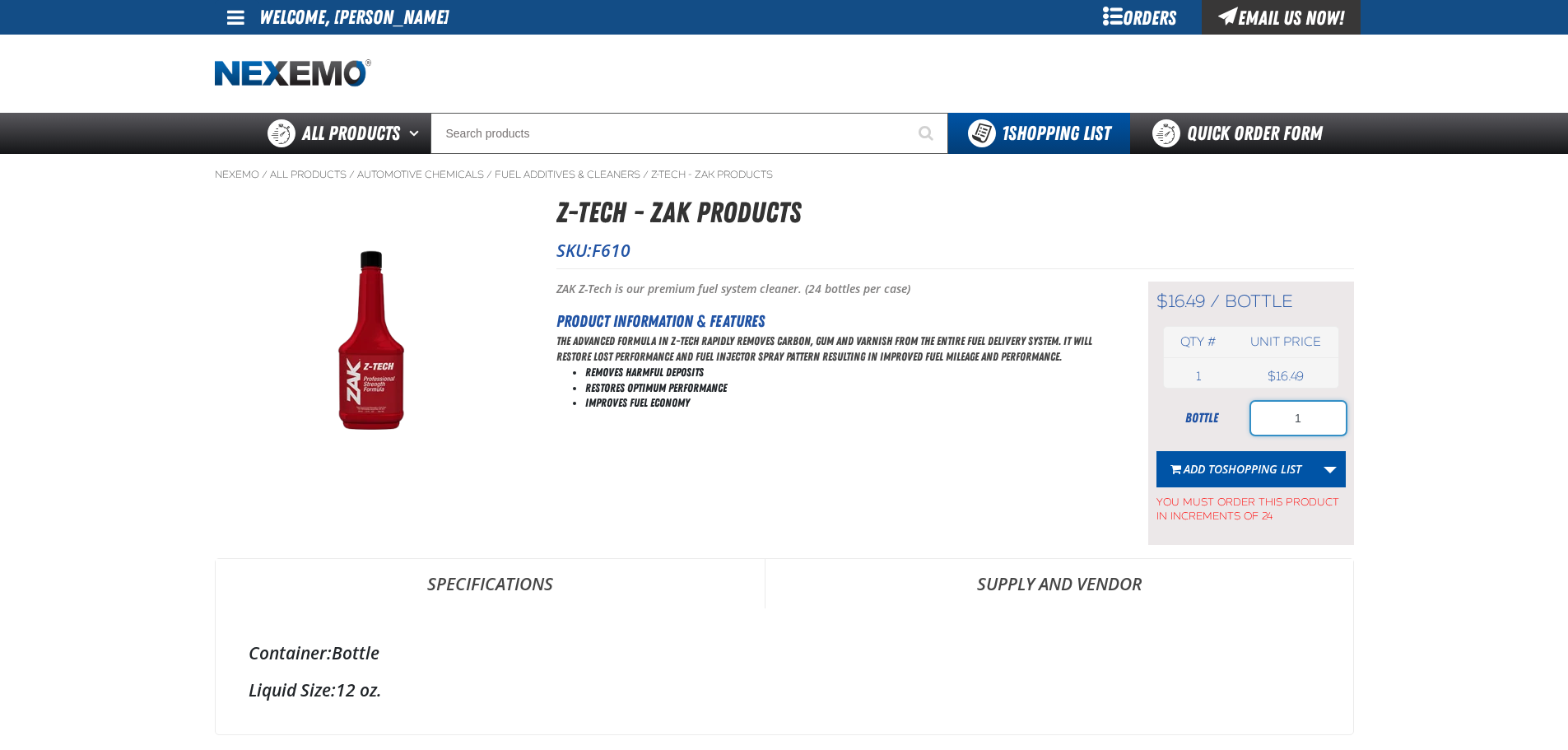
drag, startPoint x: 1322, startPoint y: 414, endPoint x: 1267, endPoint y: 421, distance: 55.4
click at [1270, 421] on input "1" at bounding box center [1298, 418] width 95 height 33
type input "96"
click at [1263, 472] on span "Shopping List" at bounding box center [1262, 469] width 79 height 15
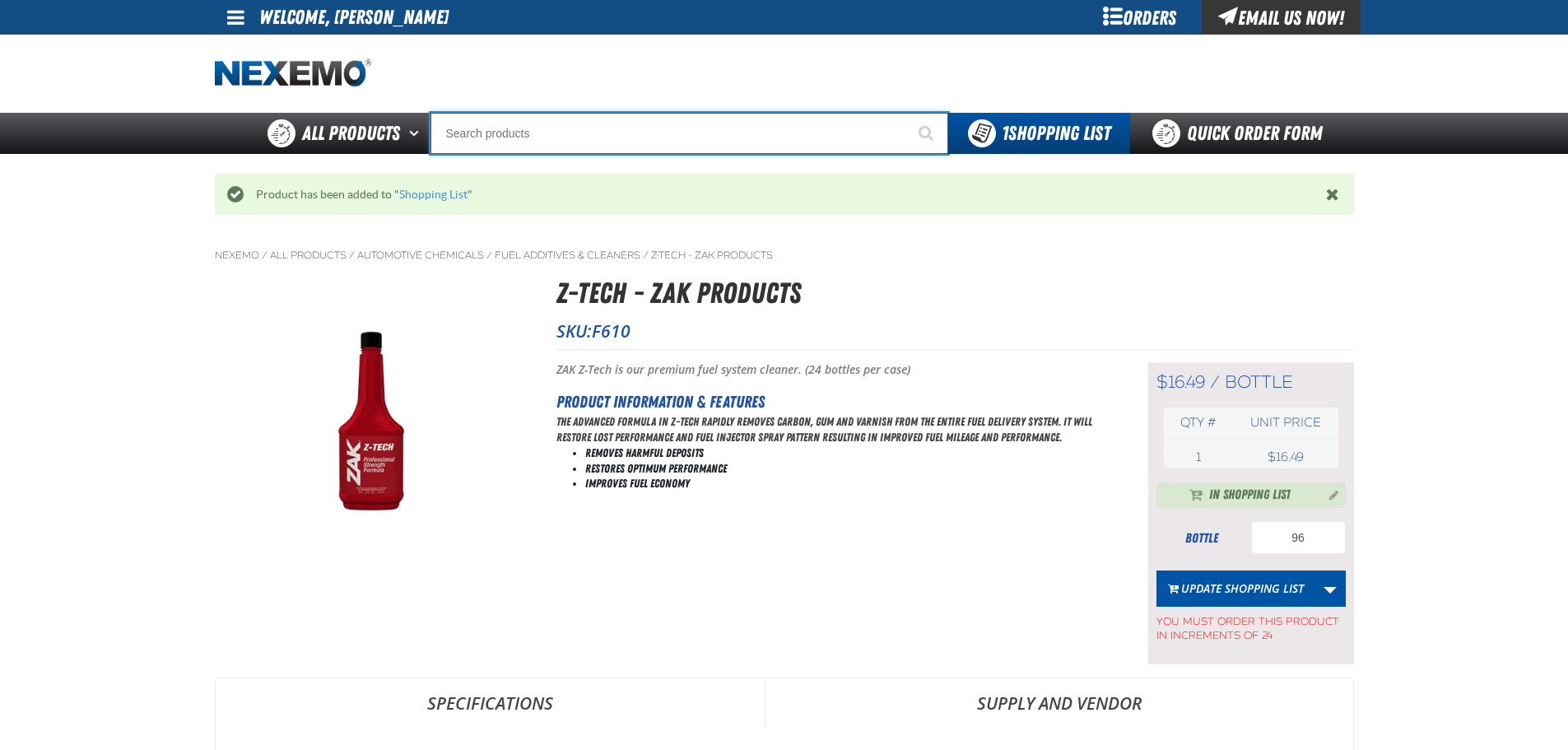
click at [592, 130] on input "Search" at bounding box center [688, 133] width 518 height 41
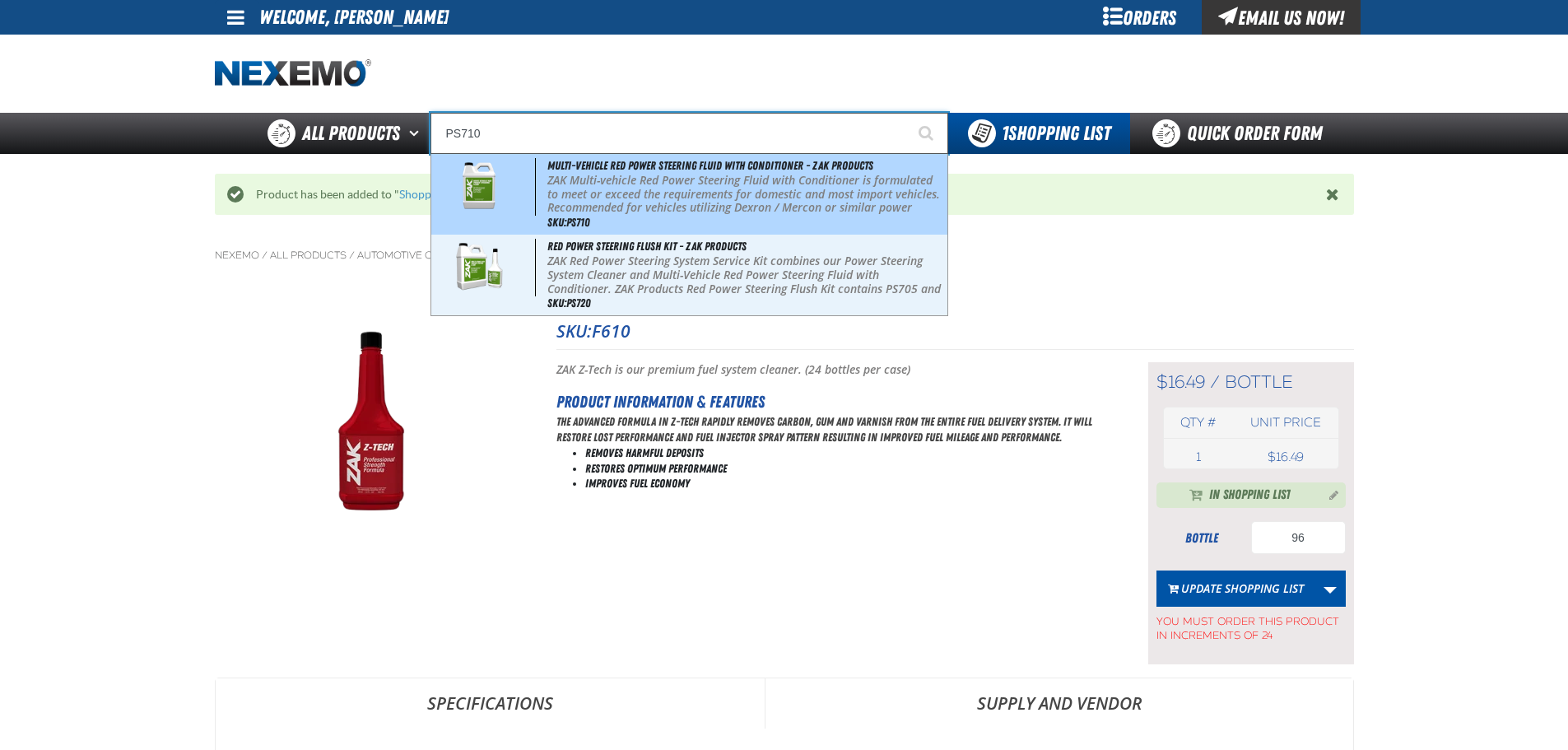
click at [649, 181] on p "ZAK Multi-vehicle Red Power Steering Fluid with Conditioner is formulated to me…" at bounding box center [745, 201] width 396 height 55
type input "Multi-Vehicle Red Power Steering Fluid with Conditioner - ZAK Products"
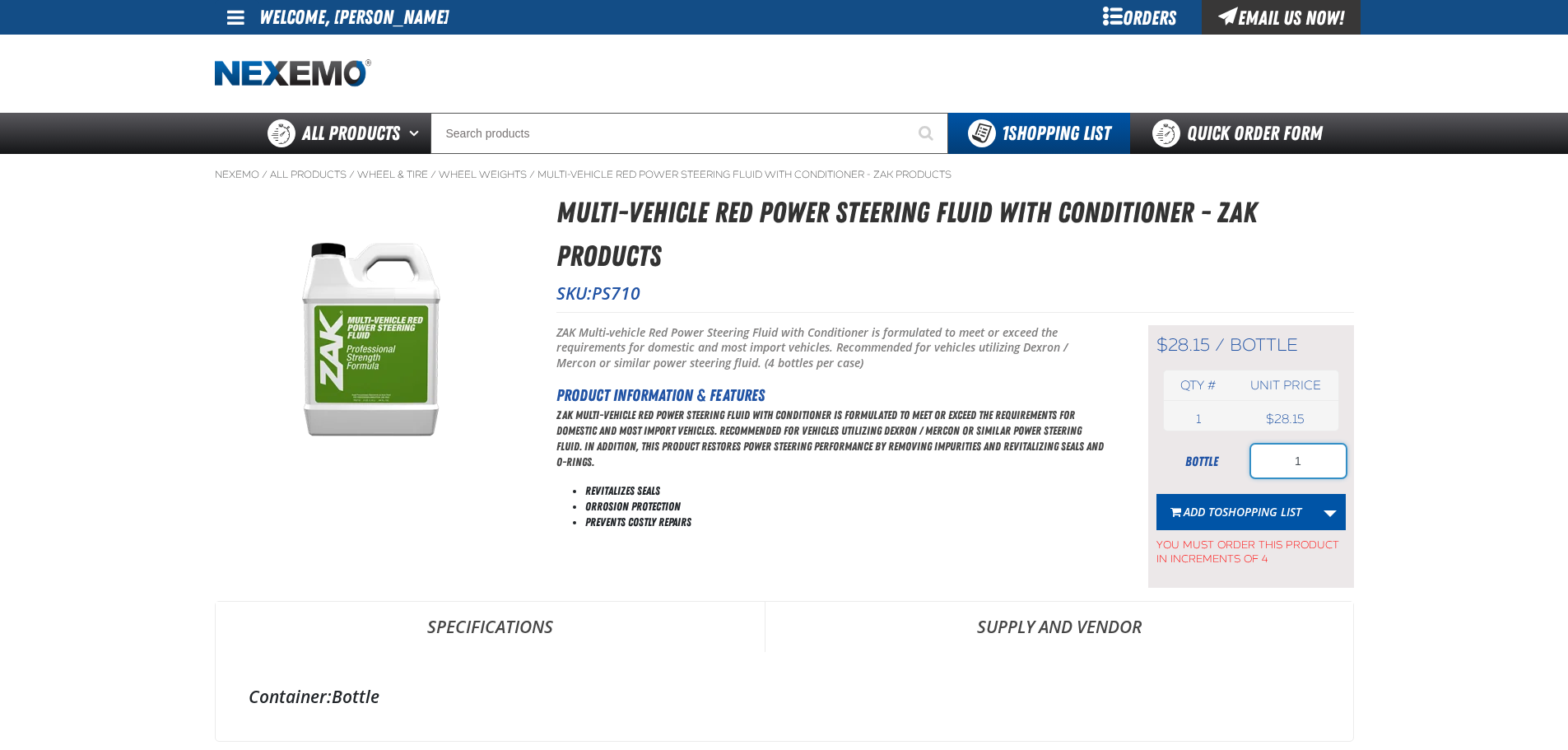
click at [1318, 459] on input "1" at bounding box center [1298, 461] width 95 height 33
type input "16"
click at [1266, 516] on span "Shopping List" at bounding box center [1262, 512] width 79 height 15
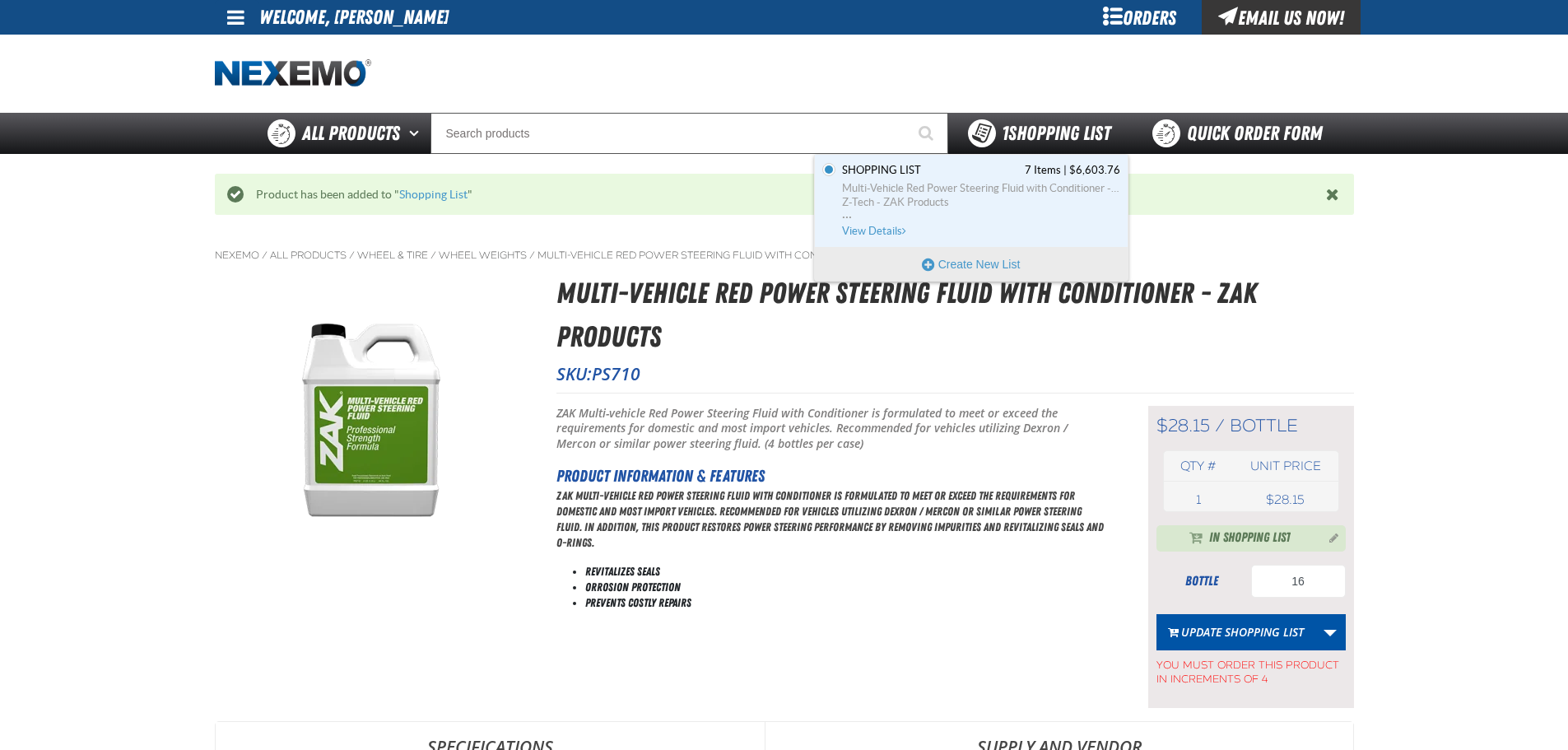
click at [1049, 141] on span "1 Shopping List" at bounding box center [1055, 133] width 109 height 23
click at [890, 222] on span "Multi-Vehicle Red Power Steering Fluid with Conditioner - ZAK Products Z-Tech -…" at bounding box center [981, 203] width 278 height 43
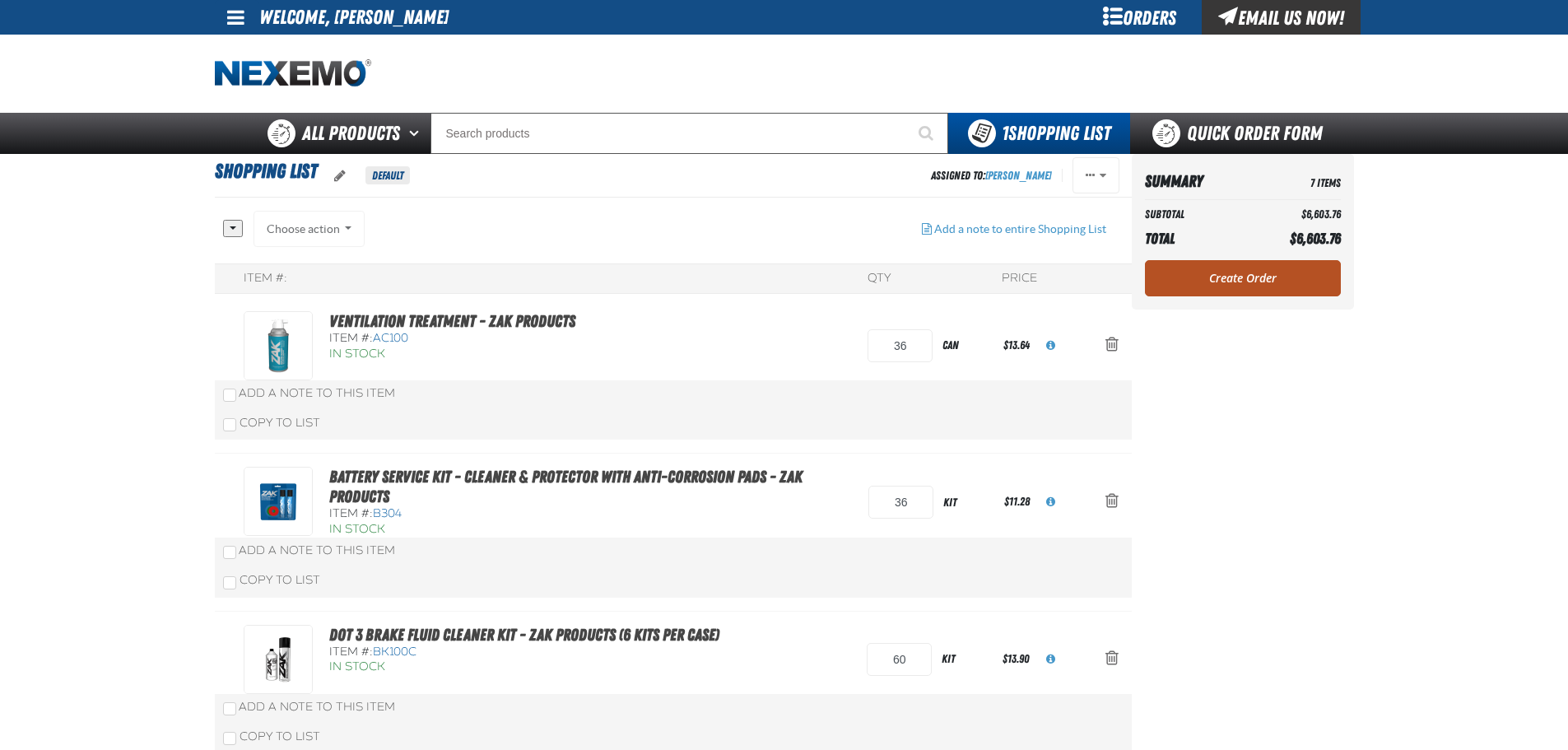
click at [1267, 285] on link "Create Order" at bounding box center [1243, 278] width 196 height 36
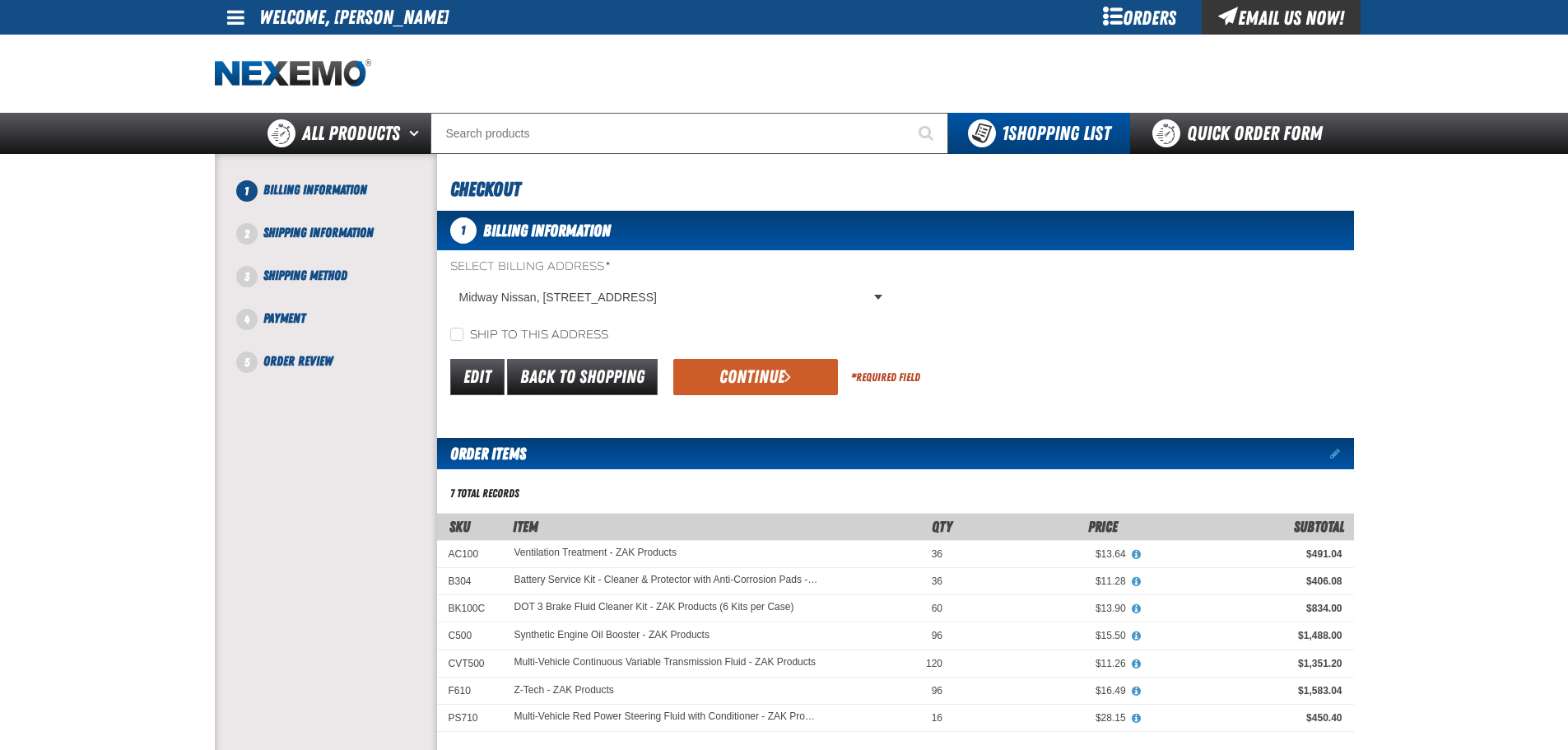
click at [835, 380] on div "Edit Back to Shopping Continue * Required Field" at bounding box center [895, 377] width 917 height 42
click at [793, 365] on button "Continue" at bounding box center [755, 377] width 164 height 36
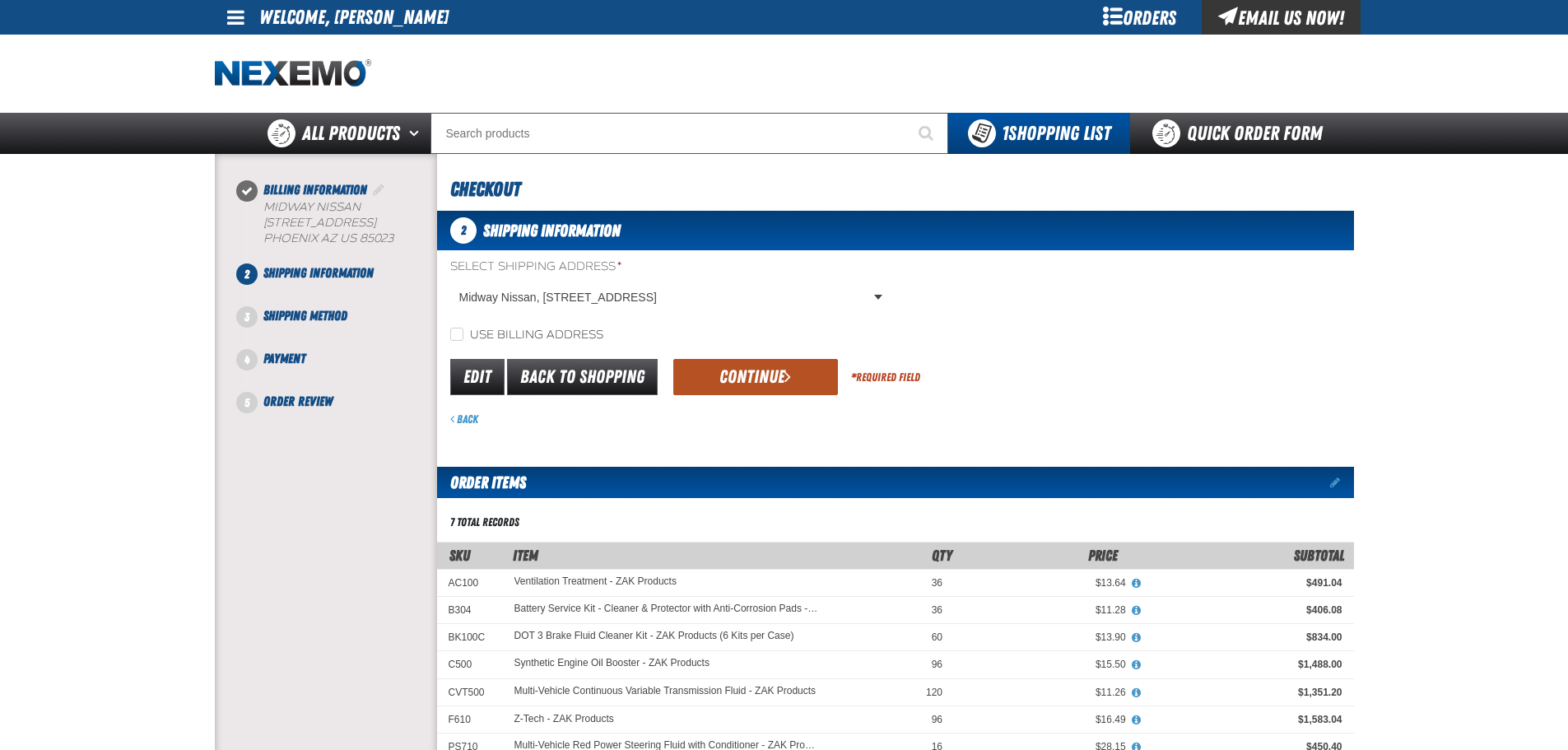
click at [777, 380] on button "Continue" at bounding box center [755, 377] width 164 height 36
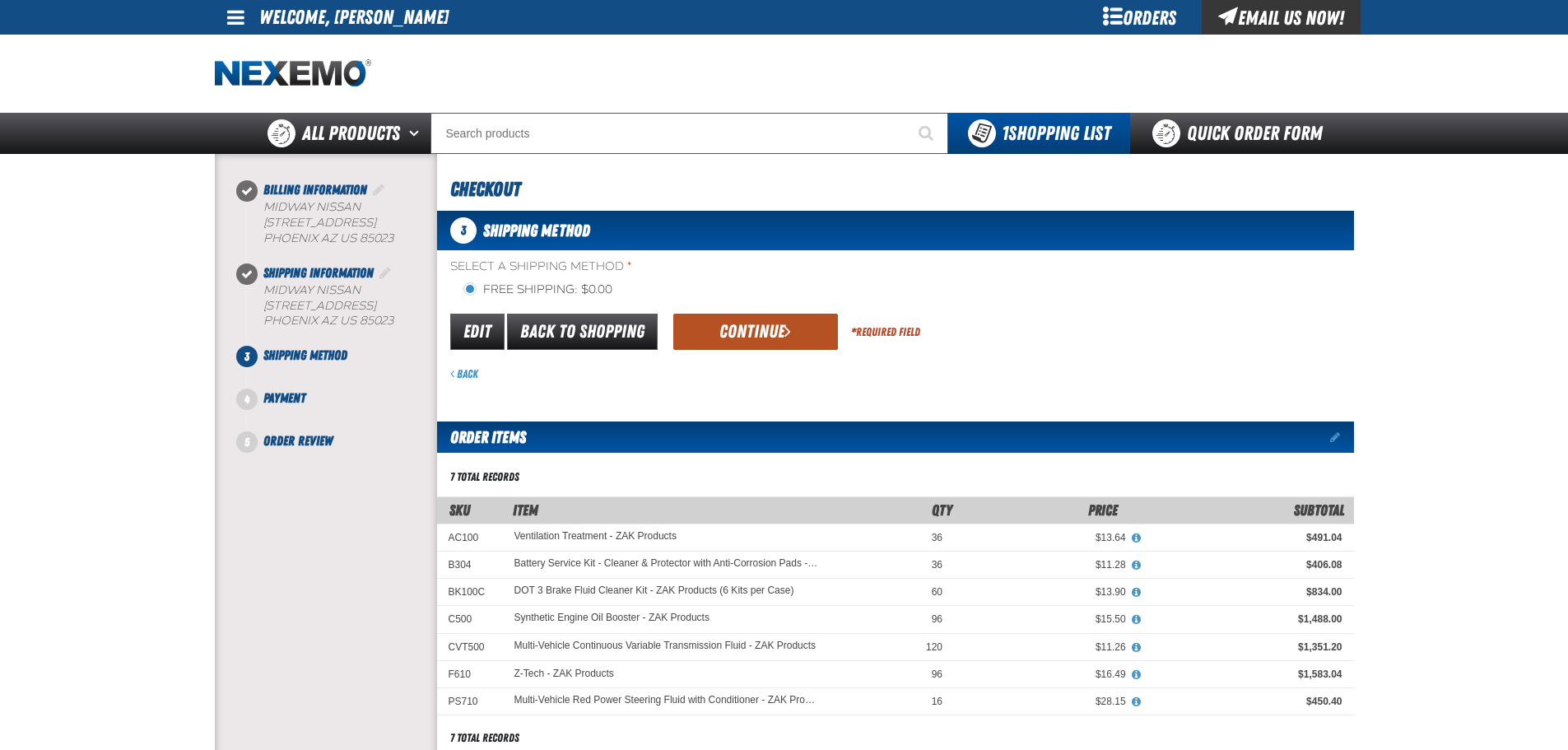
click at [764, 324] on button "Continue" at bounding box center [755, 332] width 164 height 36
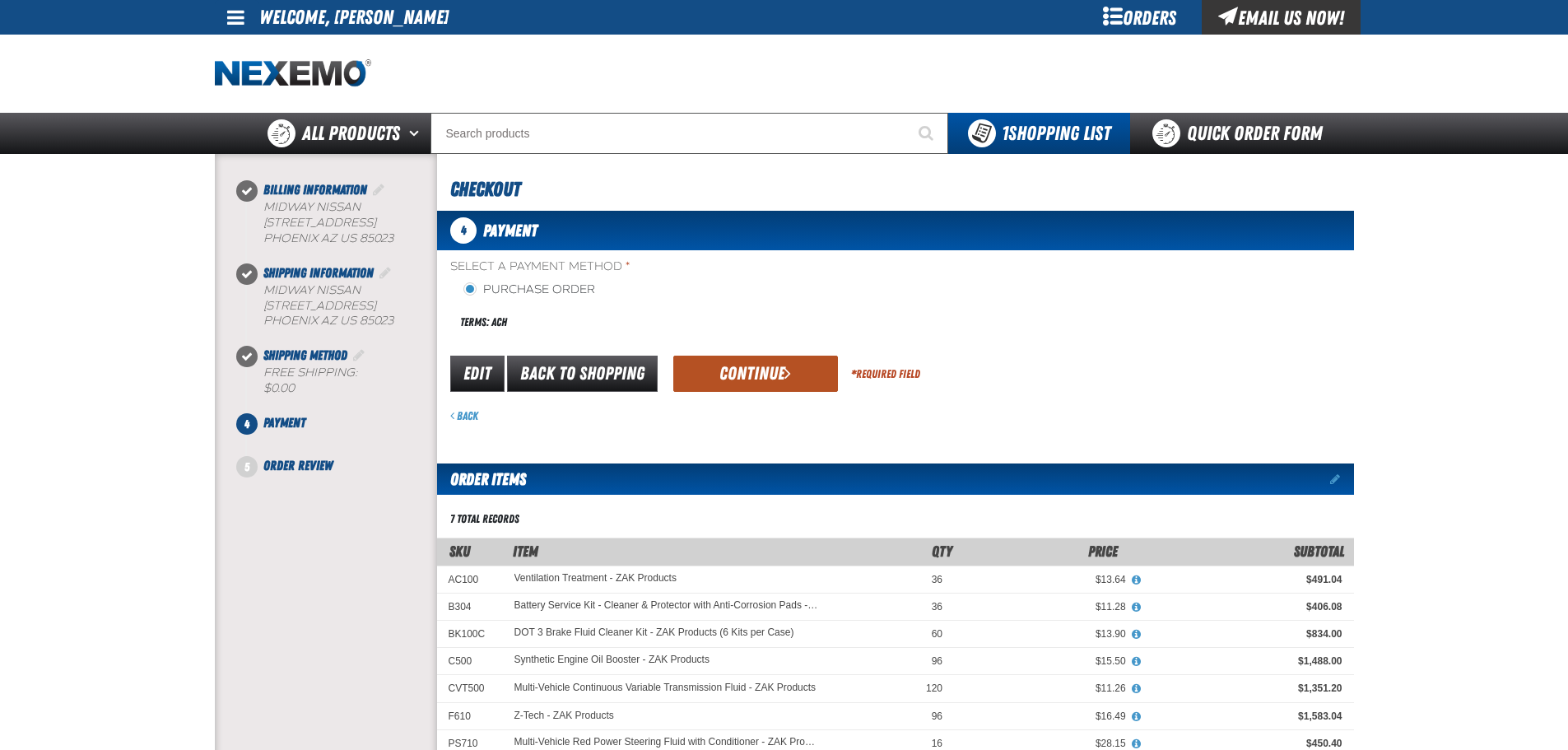
click at [788, 378] on span "submit" at bounding box center [787, 373] width 7 height 18
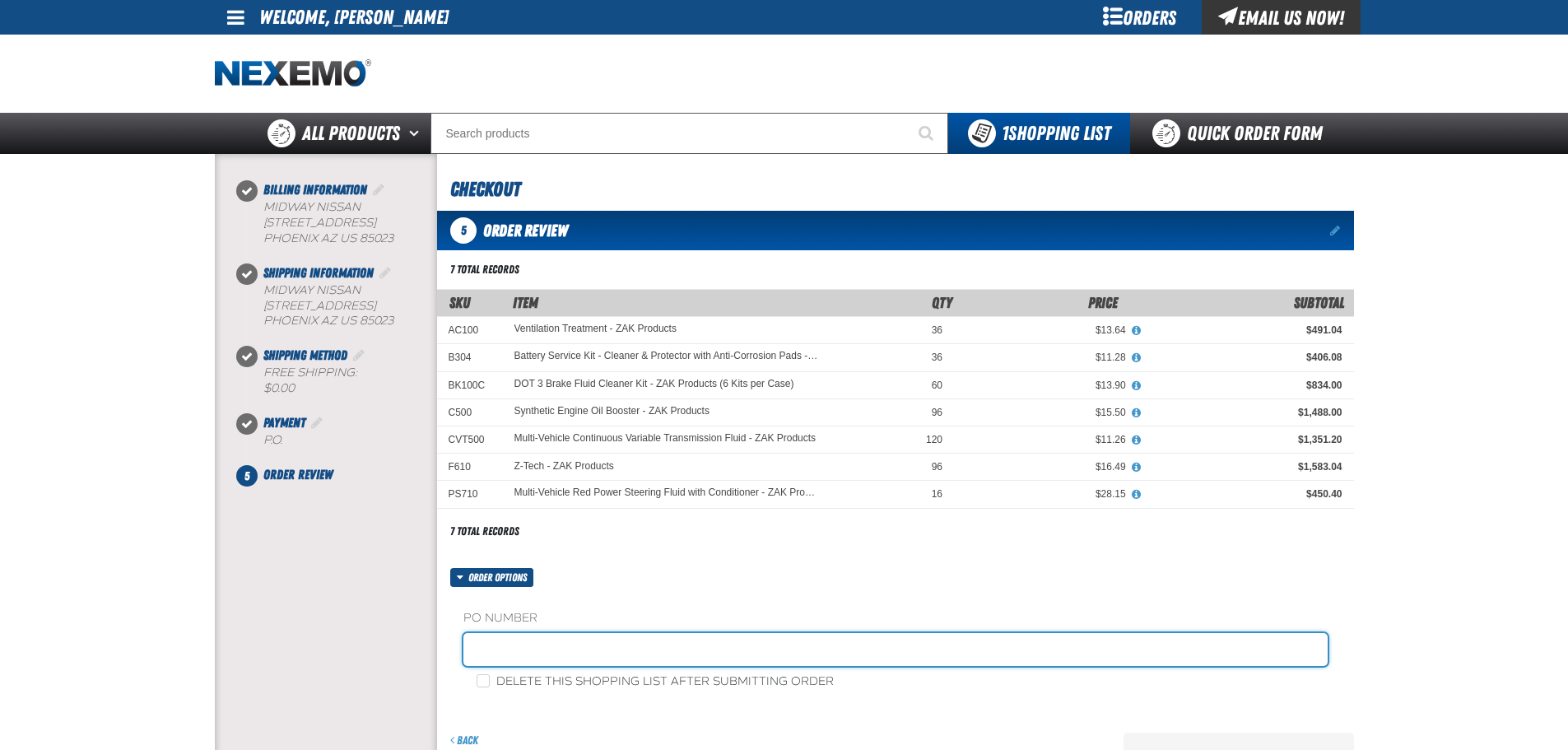
click at [655, 646] on input "text" at bounding box center [896, 649] width 864 height 33
type input "ZAK0918"
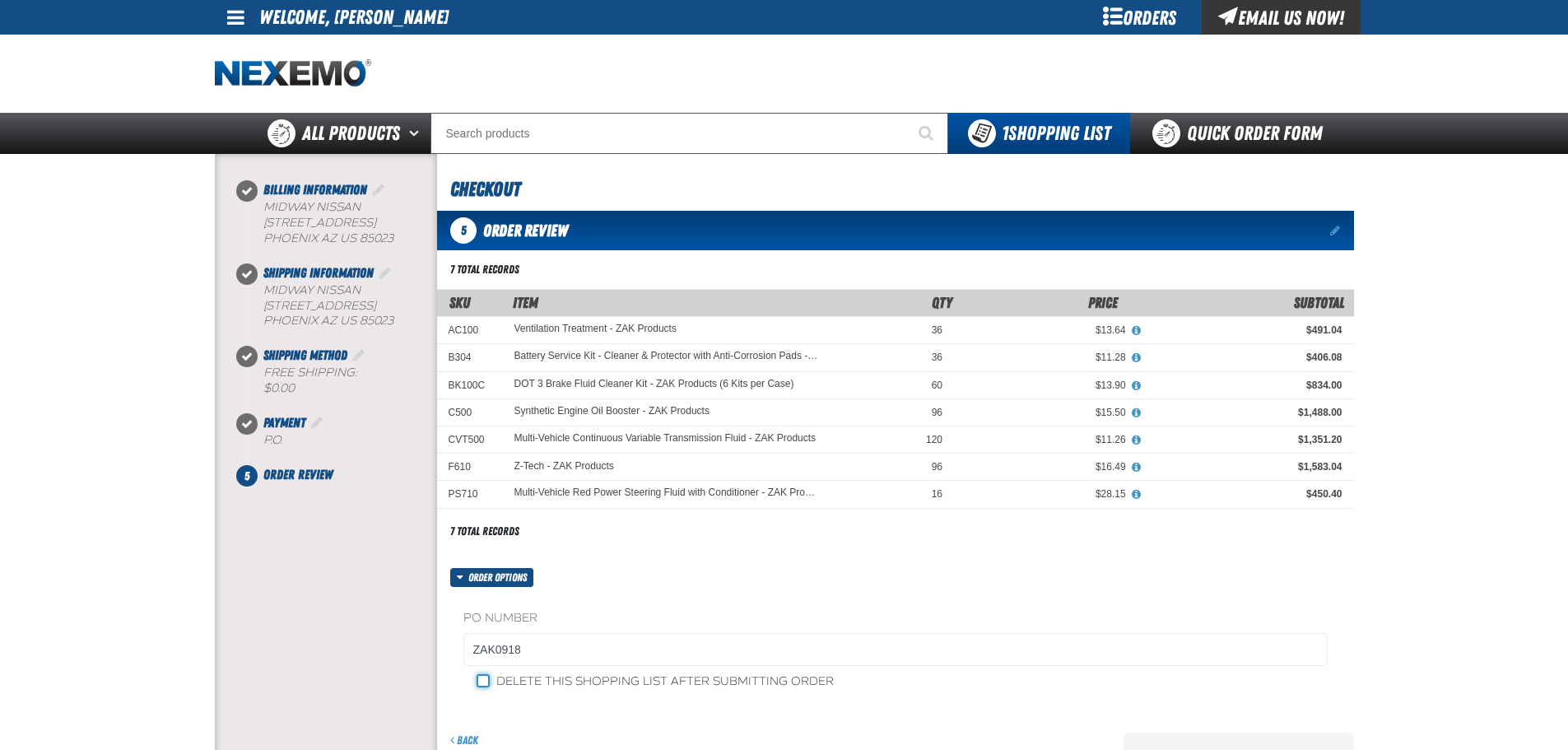
click at [484, 682] on input "Delete this shopping list after submitting order" at bounding box center [483, 681] width 13 height 13
checkbox input "true"
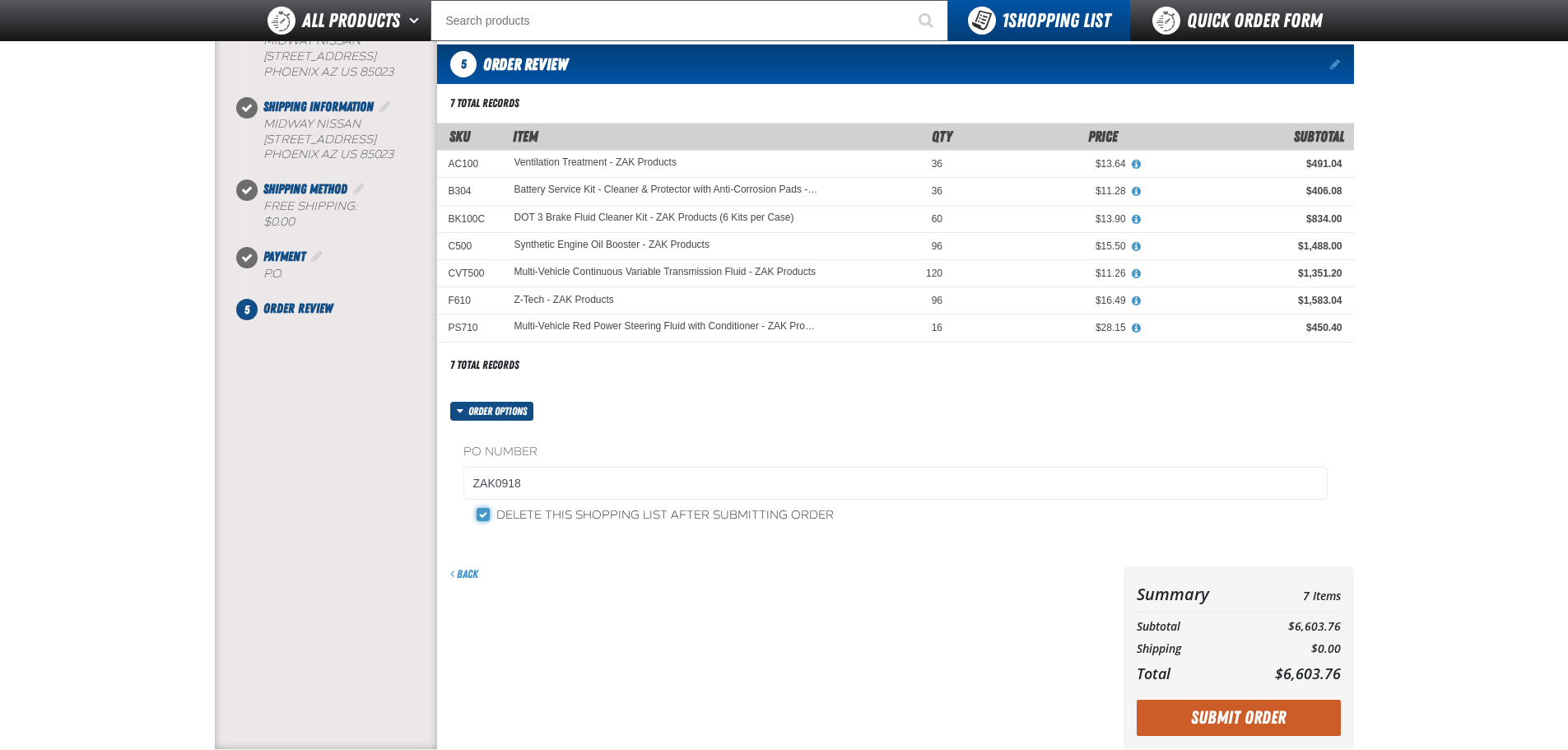
scroll to position [164, 0]
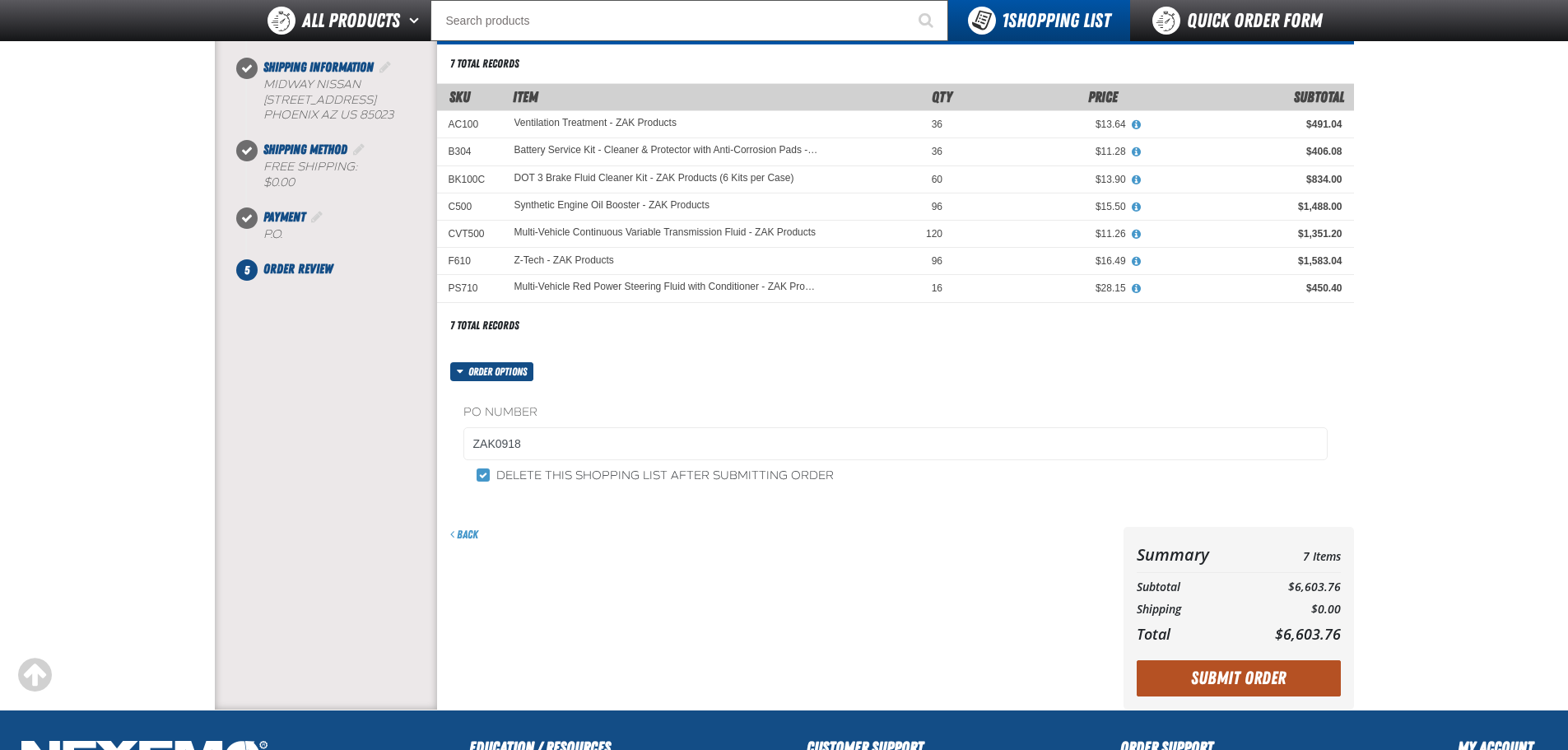
click at [1257, 687] on button "Submit Order" at bounding box center [1239, 679] width 205 height 36
